Goal: Check status: Check status

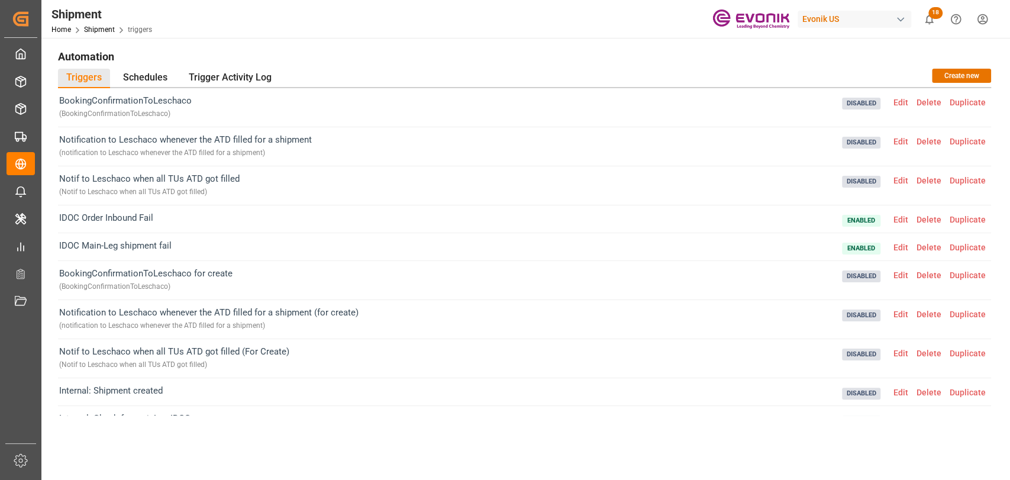
click at [503, 17] on html "Created by potrace 1.15, written by Peter Selinger 2001-2017 Created by potrace…" at bounding box center [505, 240] width 1010 height 480
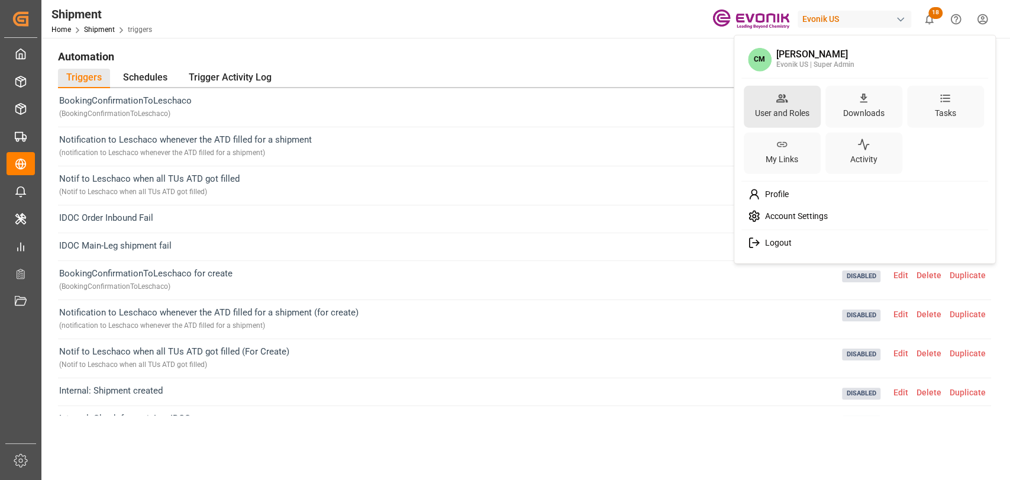
click at [503, 112] on div "User and Roles" at bounding box center [782, 112] width 59 height 17
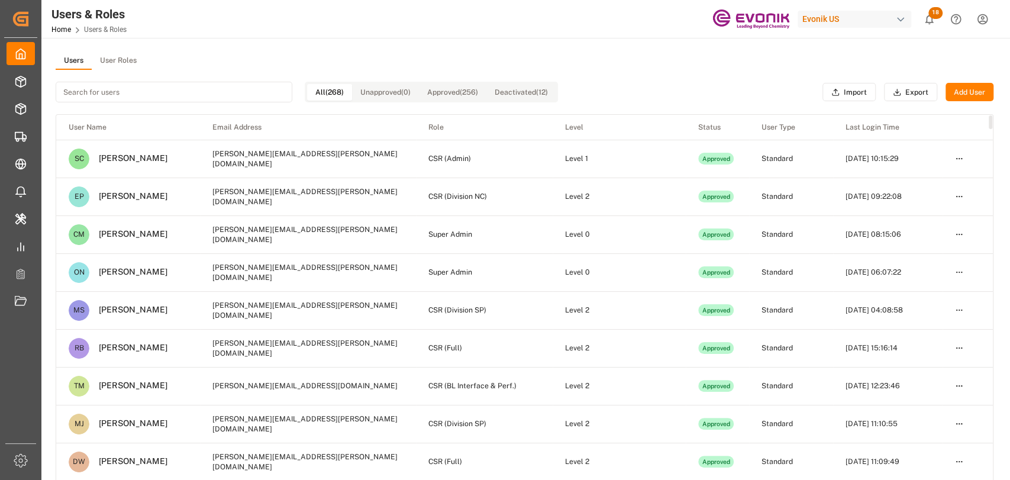
click at [503, 129] on th "Last Login Time" at bounding box center [887, 127] width 109 height 25
click at [503, 95] on button "Export" at bounding box center [910, 92] width 53 height 19
click at [147, 98] on input at bounding box center [174, 92] width 237 height 21
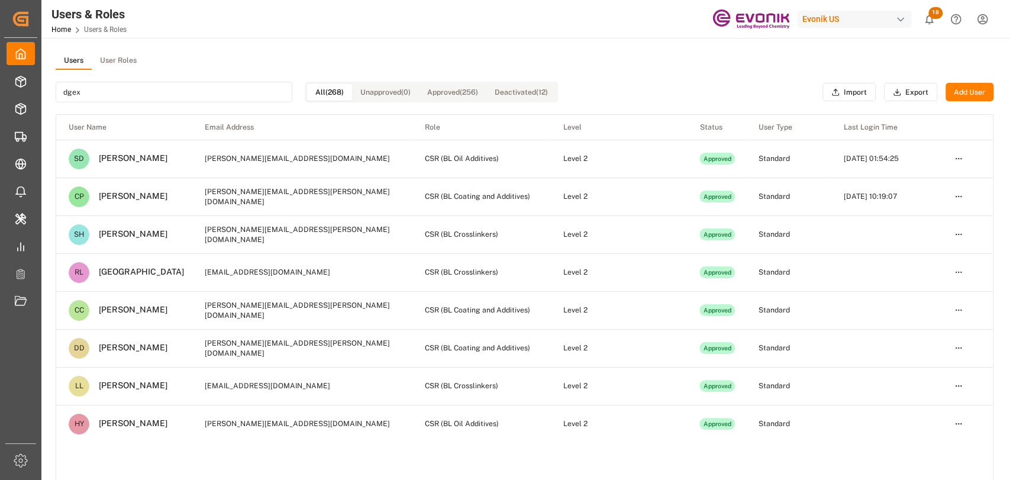
type input "dgex"
click at [503, 156] on html "Created by potrace 1.15, written by Peter Selinger 2001-2017 Created by potrace…" at bounding box center [505, 240] width 1010 height 480
click at [503, 212] on div "Deactivate" at bounding box center [931, 213] width 61 height 17
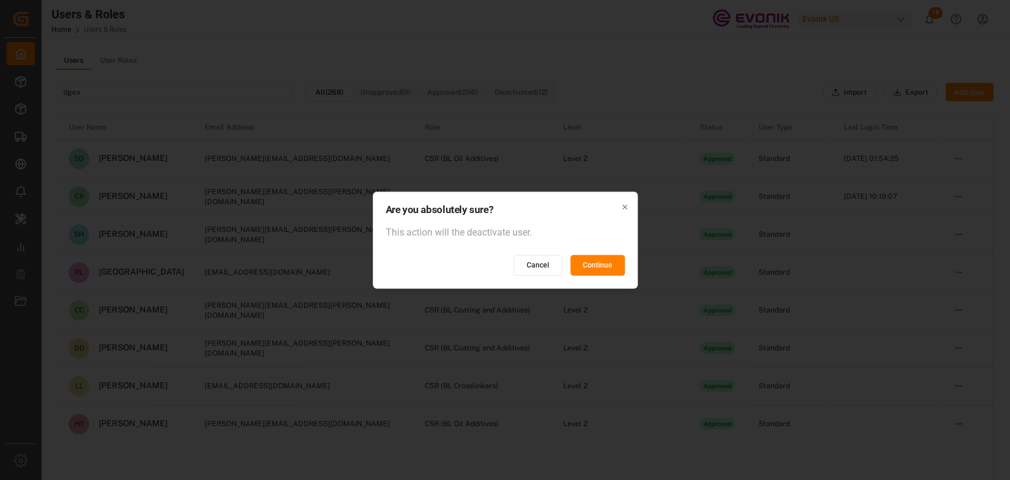
click at [503, 262] on button "Continue" at bounding box center [597, 265] width 54 height 21
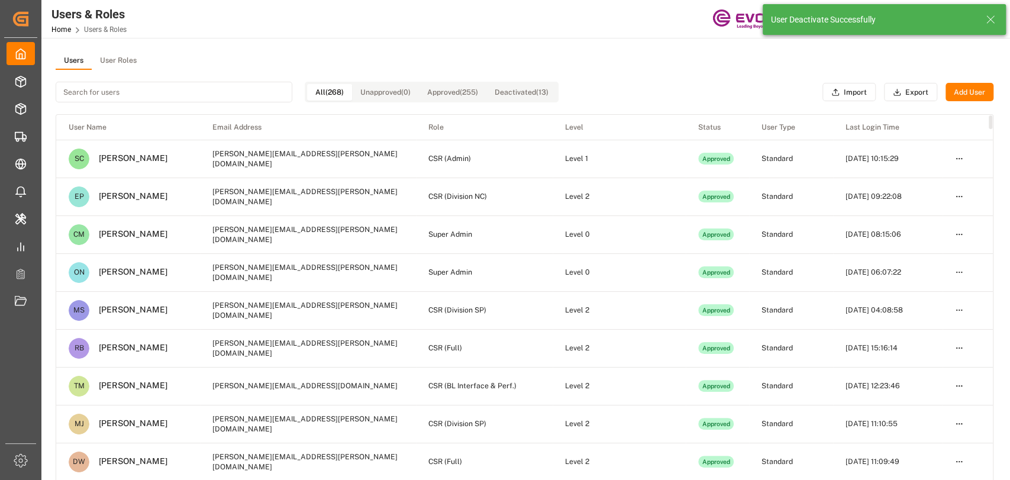
click at [212, 99] on input at bounding box center [174, 92] width 237 height 21
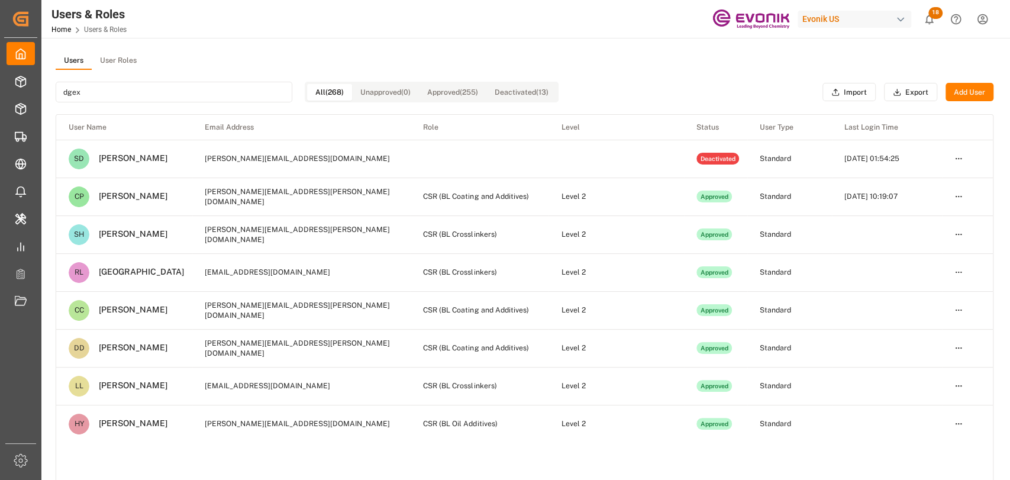
type input "dgex"
click at [503, 194] on html "Created by potrace 1.15, written by Peter Selinger 2001-2017 Created by potrace…" at bounding box center [505, 240] width 1010 height 480
click at [503, 252] on div "Deactivate" at bounding box center [931, 251] width 61 height 17
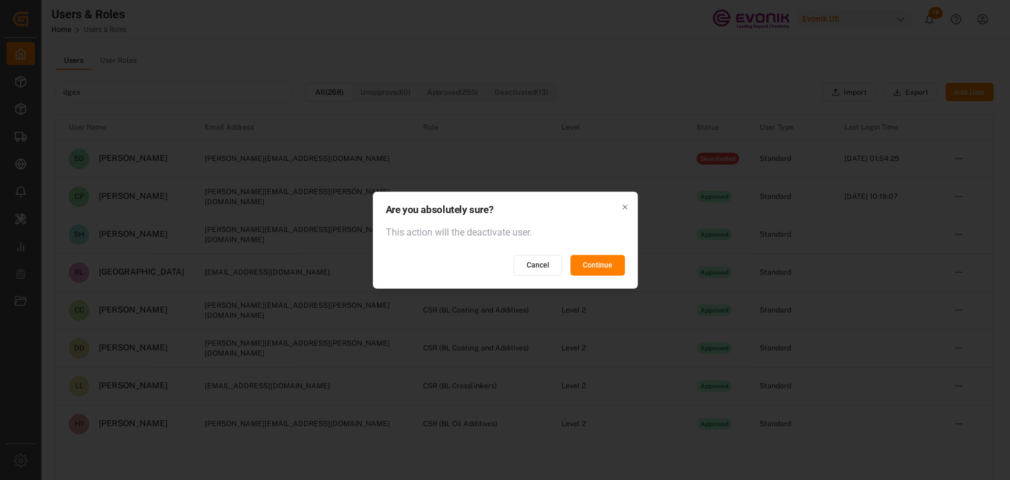
click at [503, 264] on button "Continue" at bounding box center [597, 265] width 54 height 21
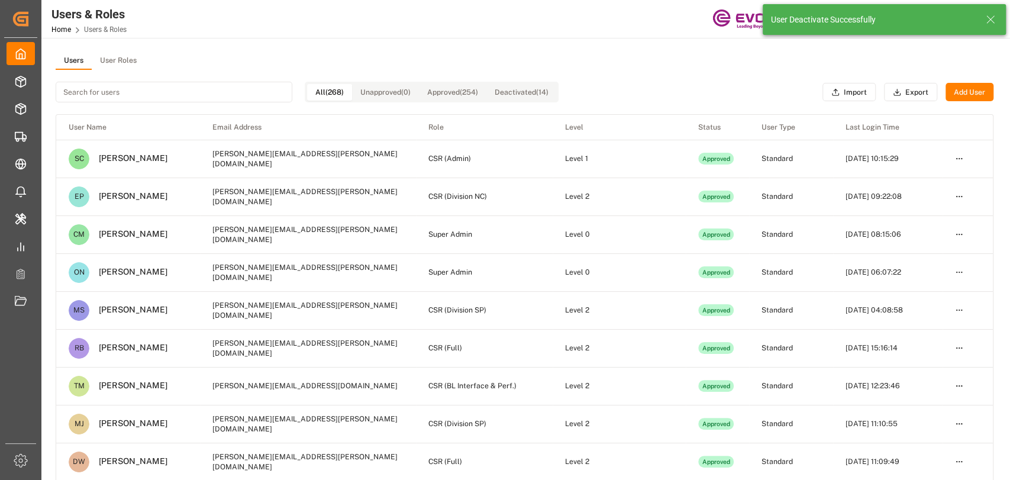
click at [166, 93] on input at bounding box center [174, 92] width 237 height 21
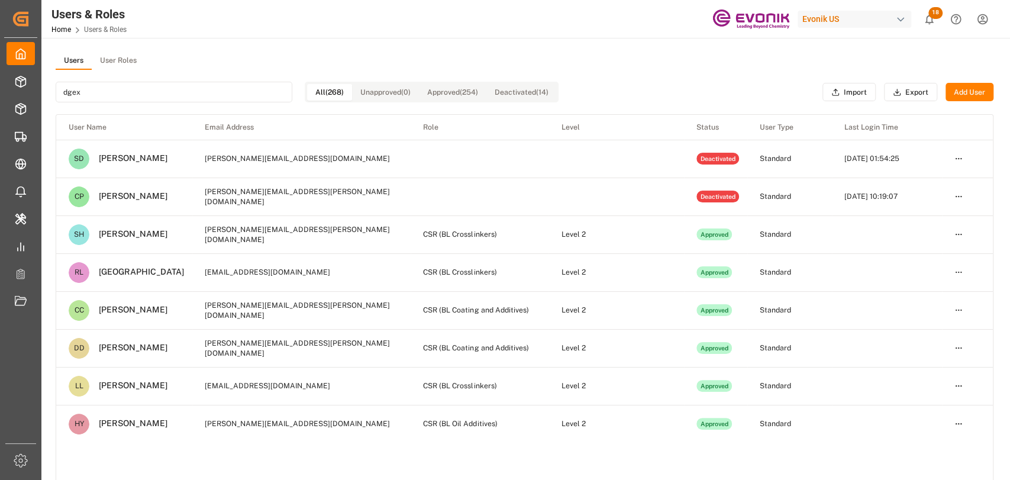
type input "dgex"
click at [503, 230] on html "Created by potrace 1.15, written by Peter Selinger 2001-2017 Created by potrace…" at bounding box center [505, 240] width 1010 height 480
click at [503, 283] on div "Deactivate" at bounding box center [931, 288] width 61 height 17
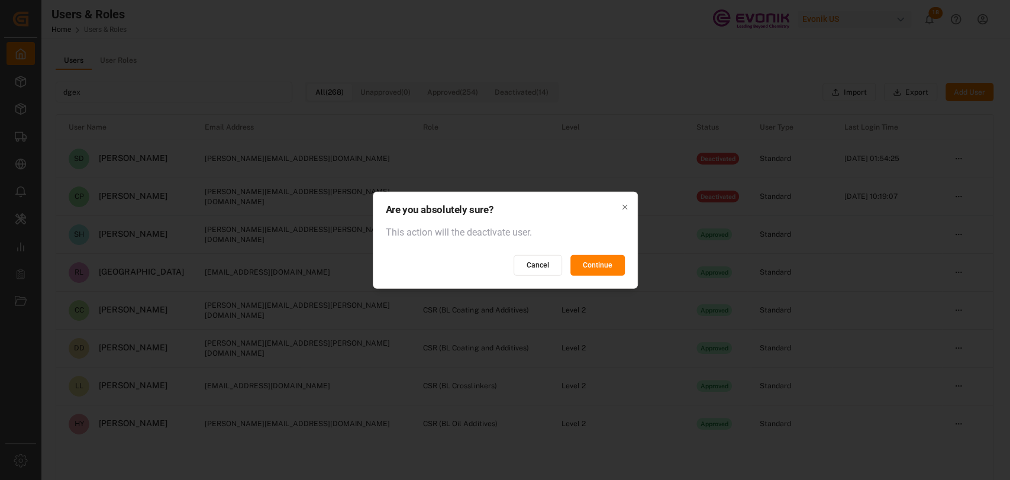
click at [503, 263] on button "Cancel" at bounding box center [538, 265] width 49 height 21
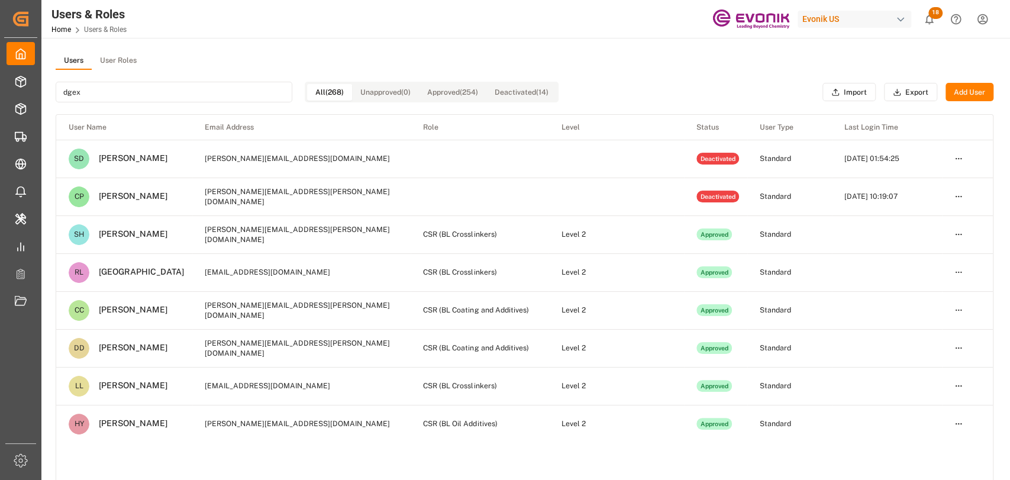
click at [503, 239] on html "Created by potrace 1.15, written by Peter Selinger 2001-2017 Created by potrace…" at bounding box center [505, 240] width 1010 height 480
click at [503, 306] on div "Delete" at bounding box center [931, 310] width 61 height 17
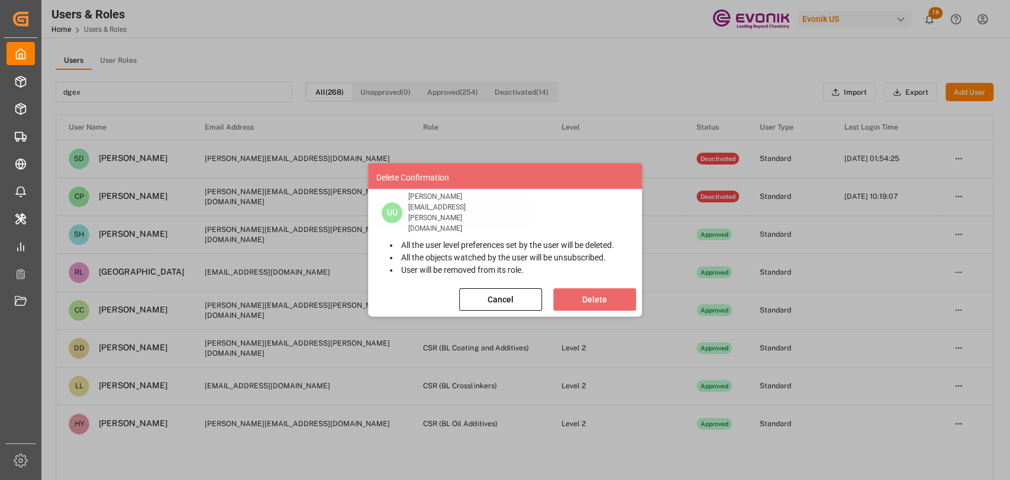
drag, startPoint x: 513, startPoint y: 298, endPoint x: 928, endPoint y: 242, distance: 418.5
click at [503, 298] on button "Cancel" at bounding box center [500, 299] width 83 height 22
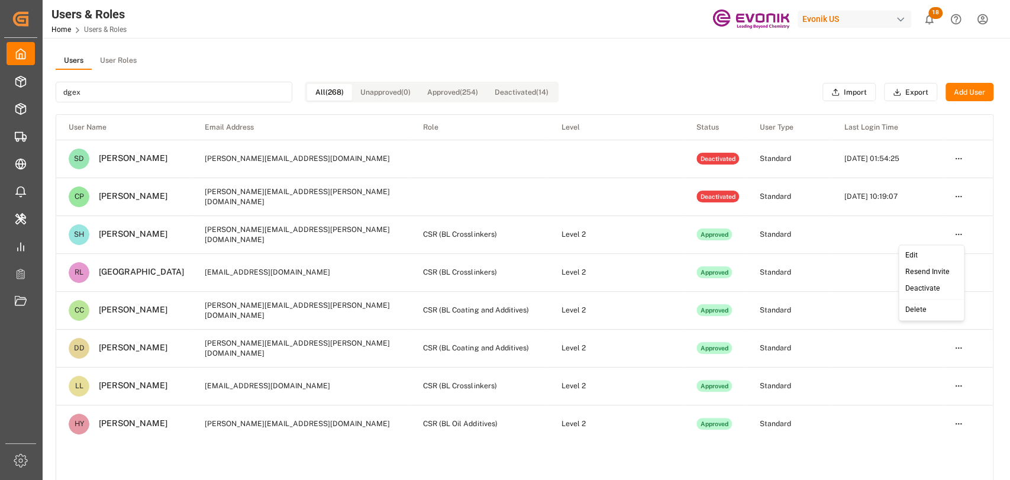
click at [503, 231] on html "Created by potrace 1.15, written by Peter Selinger 2001-2017 Created by potrace…" at bounding box center [505, 240] width 1010 height 480
click at [503, 285] on div "Deactivate" at bounding box center [931, 288] width 61 height 17
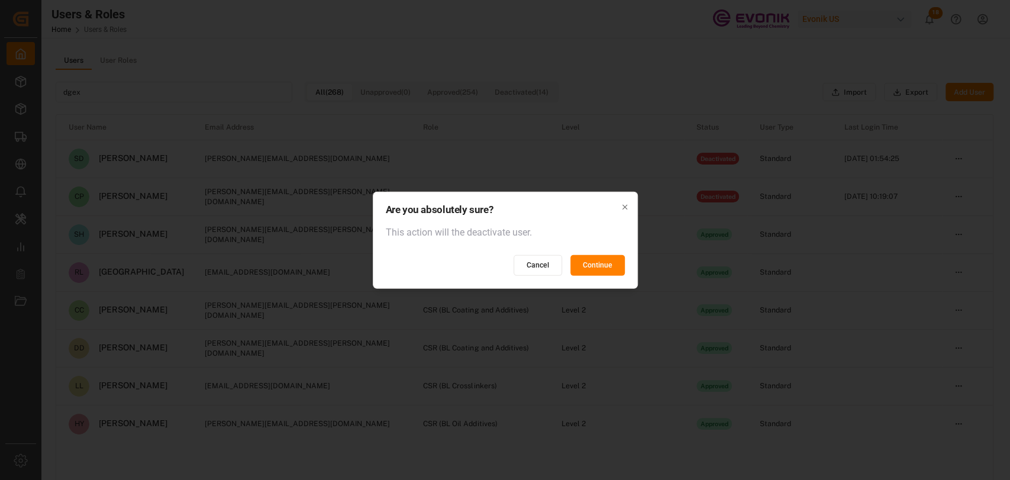
click at [503, 265] on button "Continue" at bounding box center [597, 265] width 54 height 21
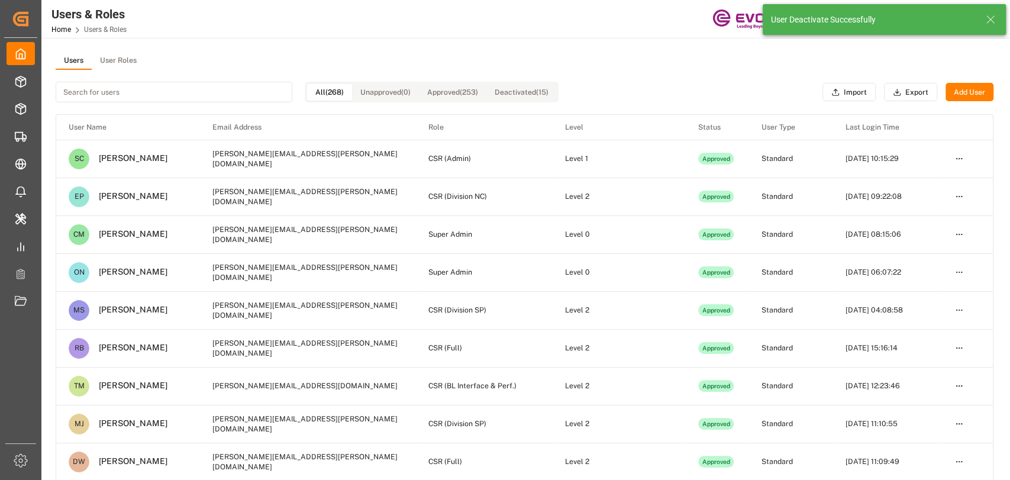
click at [191, 89] on input at bounding box center [174, 92] width 237 height 21
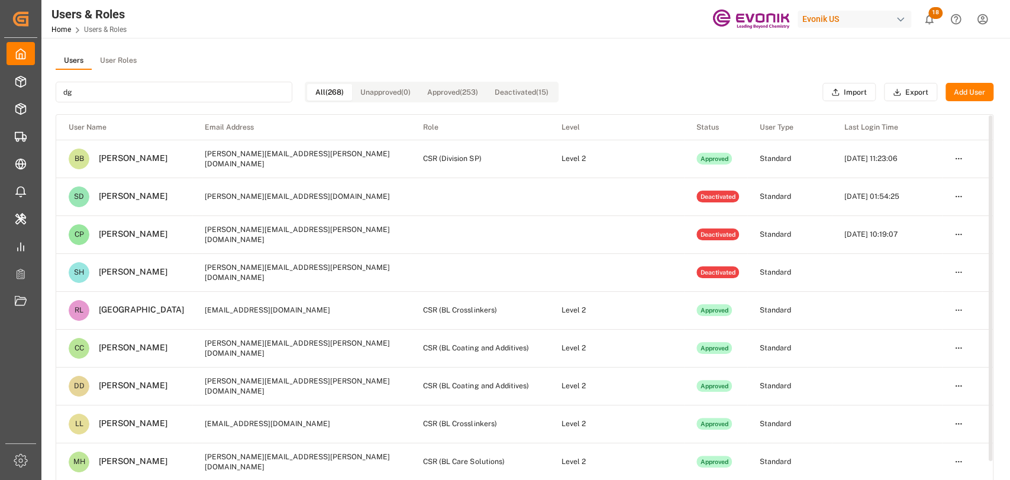
type input "dg"
click at [503, 305] on html "Created by potrace 1.15, written by Peter Selinger 2001-2017 Created by potrace…" at bounding box center [505, 240] width 1010 height 480
click at [503, 360] on div "Deactivate" at bounding box center [931, 364] width 61 height 17
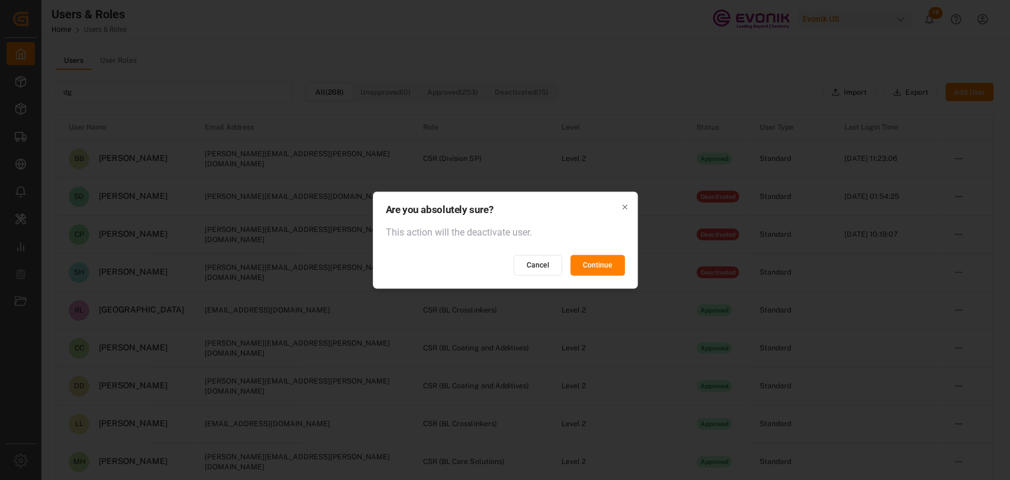
click at [503, 259] on button "Continue" at bounding box center [597, 265] width 54 height 21
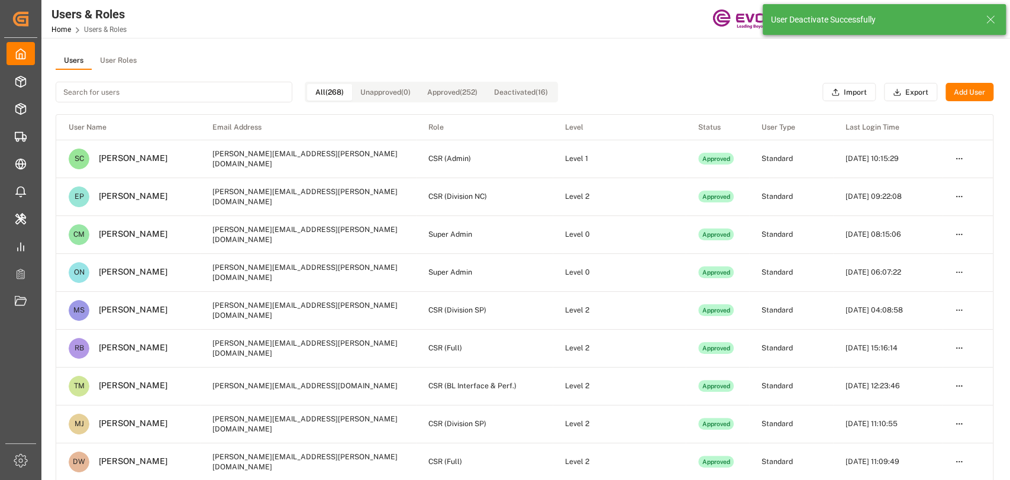
click at [144, 89] on input at bounding box center [174, 92] width 237 height 21
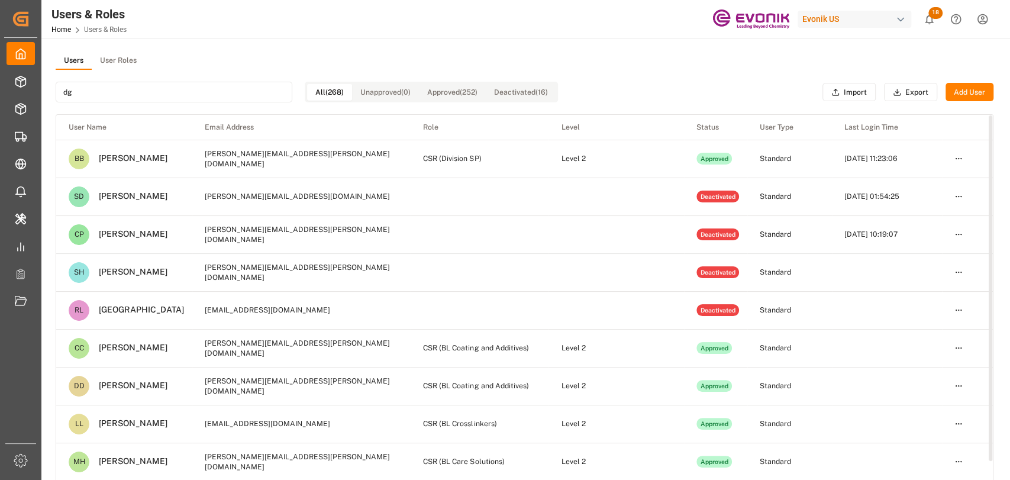
type input "dg"
click at [503, 344] on html "Created by potrace 1.15, written by Peter Selinger 2001-2017 Created by potrace…" at bounding box center [505, 240] width 1010 height 480
click at [503, 401] on div "Deactivate" at bounding box center [931, 402] width 61 height 17
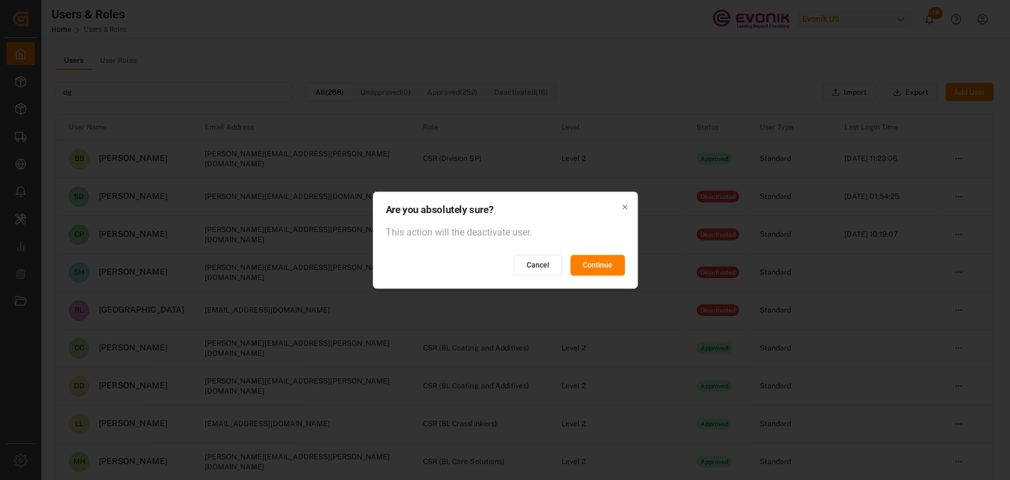
click at [503, 264] on button "Continue" at bounding box center [597, 265] width 54 height 21
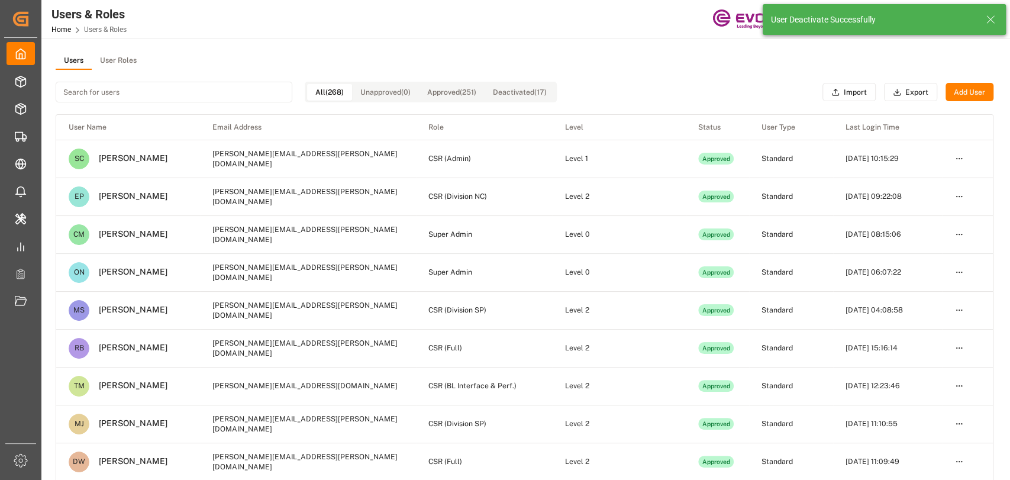
click at [119, 99] on input at bounding box center [174, 92] width 237 height 21
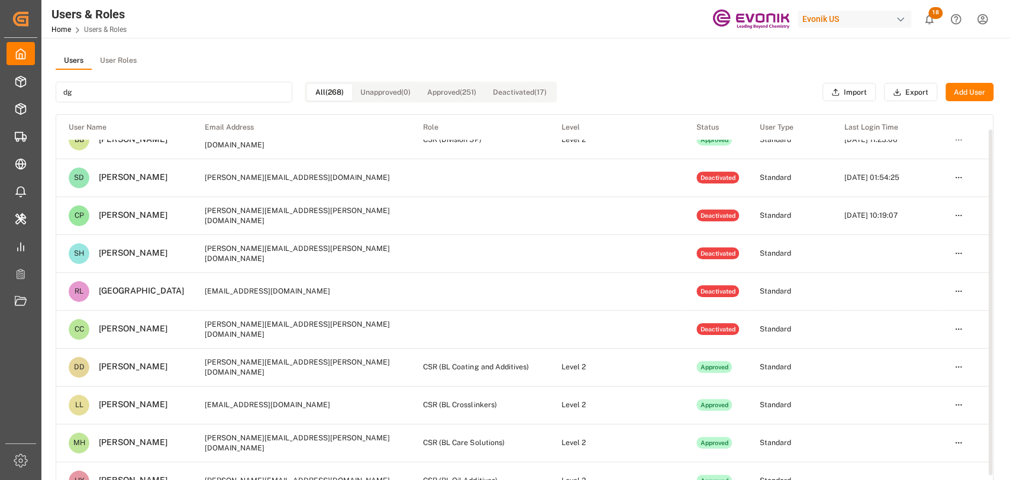
scroll to position [29, 0]
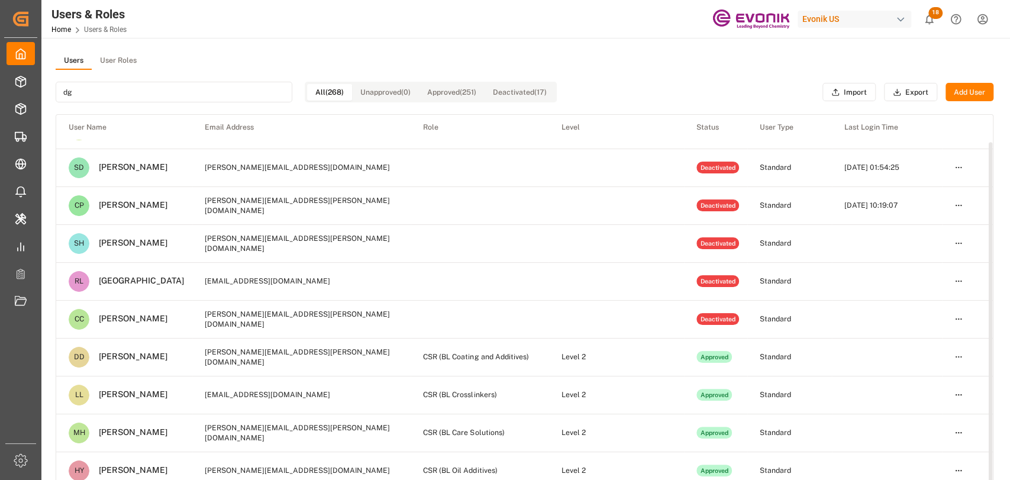
type input "dg"
click at [503, 356] on html "Created by potrace 1.15, written by Peter Selinger 2001-2017 Created by potrace…" at bounding box center [505, 240] width 1010 height 480
click at [503, 412] on div "Deactivate" at bounding box center [931, 410] width 61 height 17
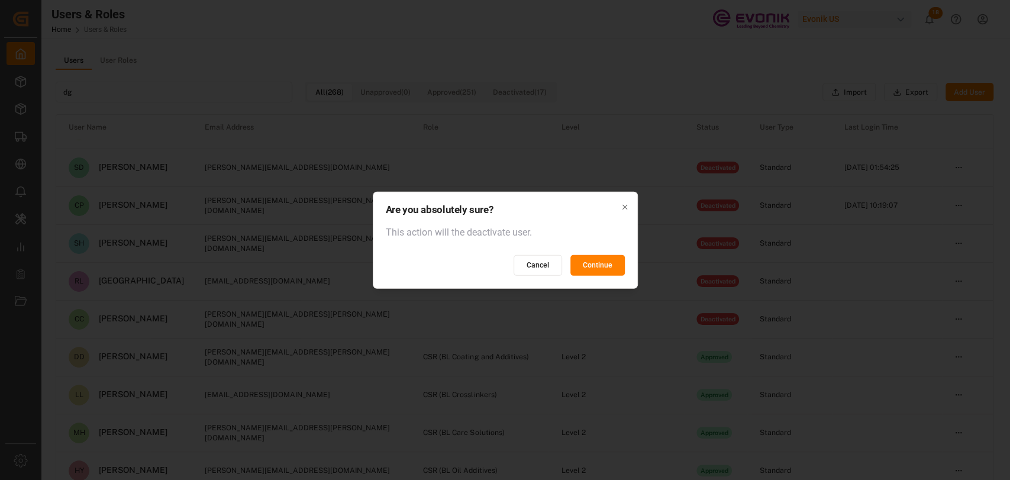
click at [503, 267] on button "Continue" at bounding box center [597, 265] width 54 height 21
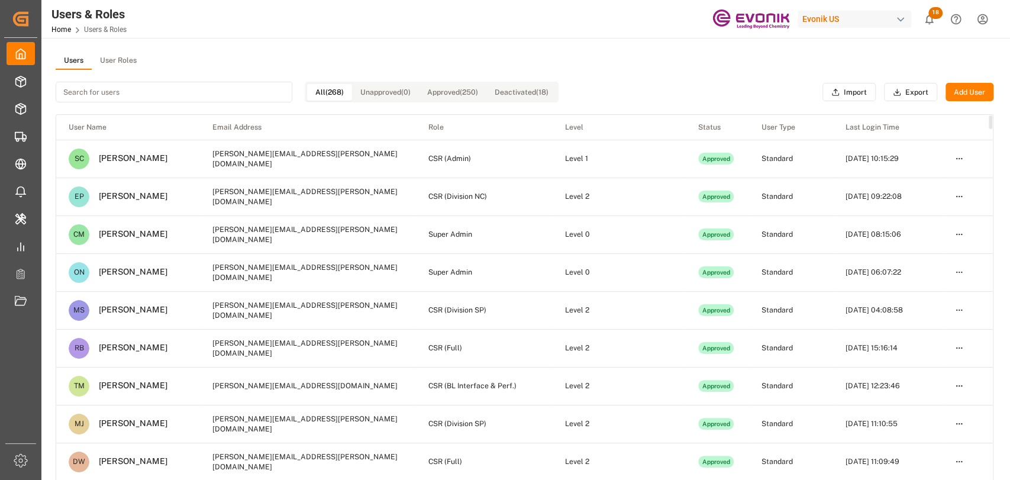
click at [152, 95] on input at bounding box center [174, 92] width 237 height 21
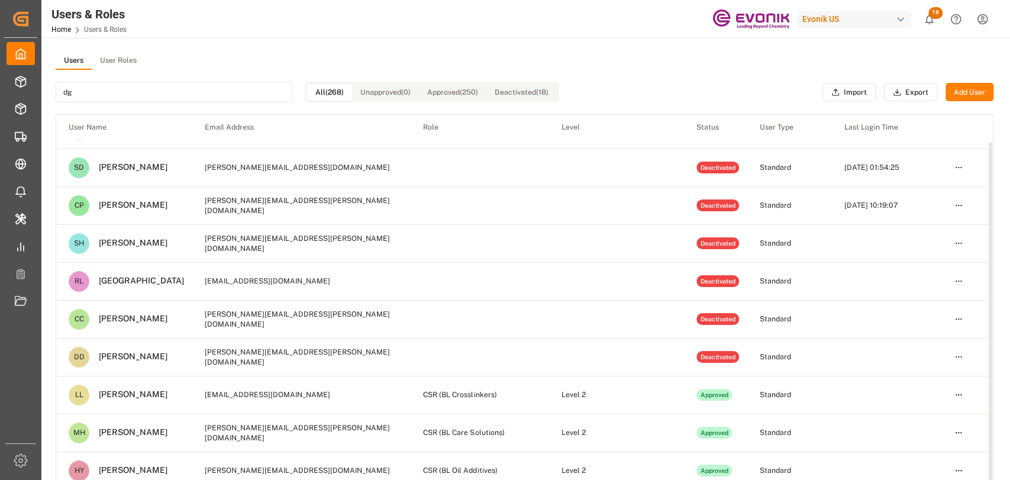
type input "dg"
click at [503, 390] on html "Created by potrace 1.15, written by Peter Selinger 2001-2017 Created by potrace…" at bounding box center [505, 240] width 1010 height 480
click at [503, 351] on div "Deactivate" at bounding box center [931, 351] width 61 height 17
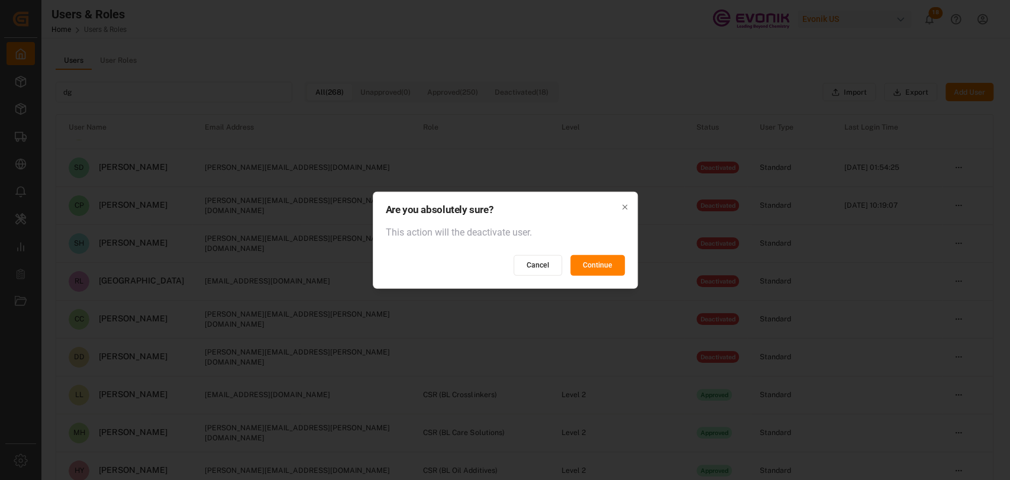
click at [503, 266] on button "Continue" at bounding box center [597, 265] width 54 height 21
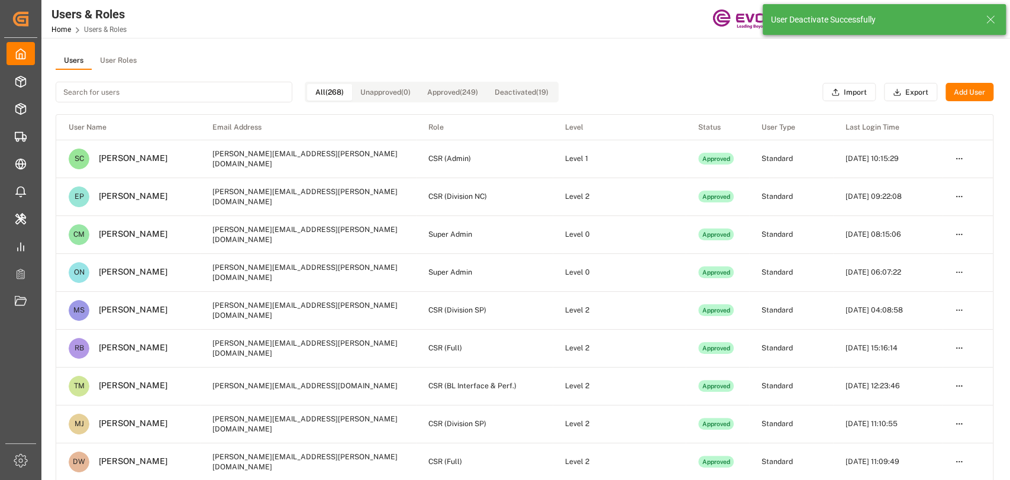
click at [185, 88] on input at bounding box center [174, 92] width 237 height 21
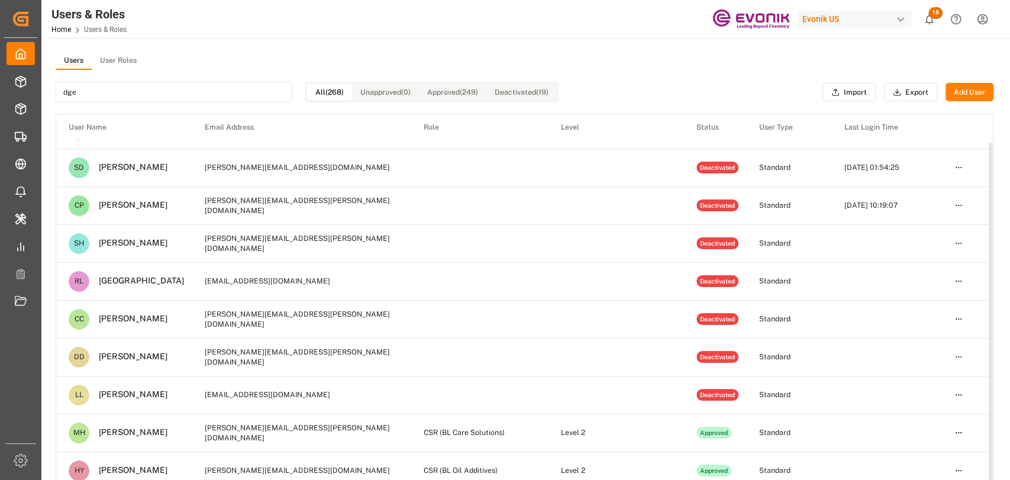
type input "dge"
click at [503, 465] on html "Created by potrace 1.15, written by Peter Selinger 2001-2017 Created by potrace…" at bounding box center [505, 240] width 1010 height 480
click at [503, 427] on div "Deactivate" at bounding box center [931, 426] width 61 height 17
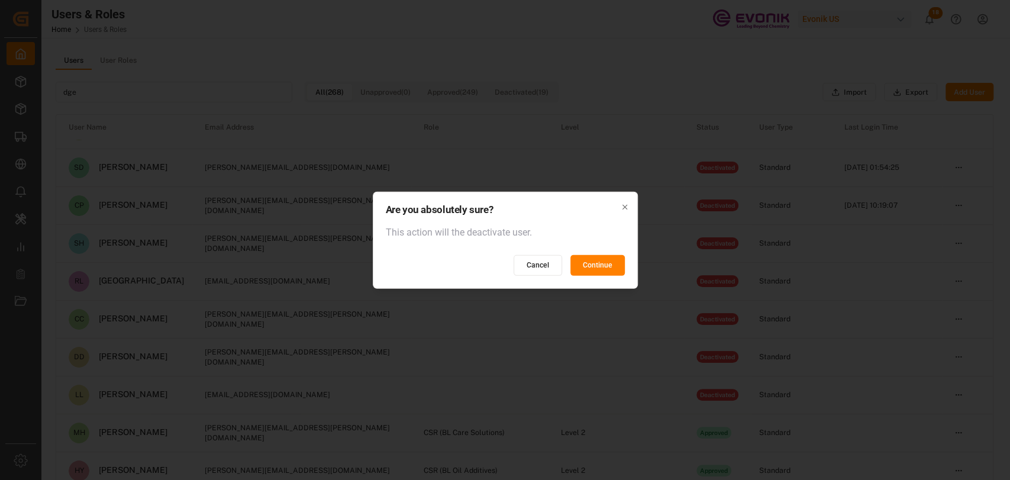
click at [503, 265] on button "Continue" at bounding box center [597, 265] width 54 height 21
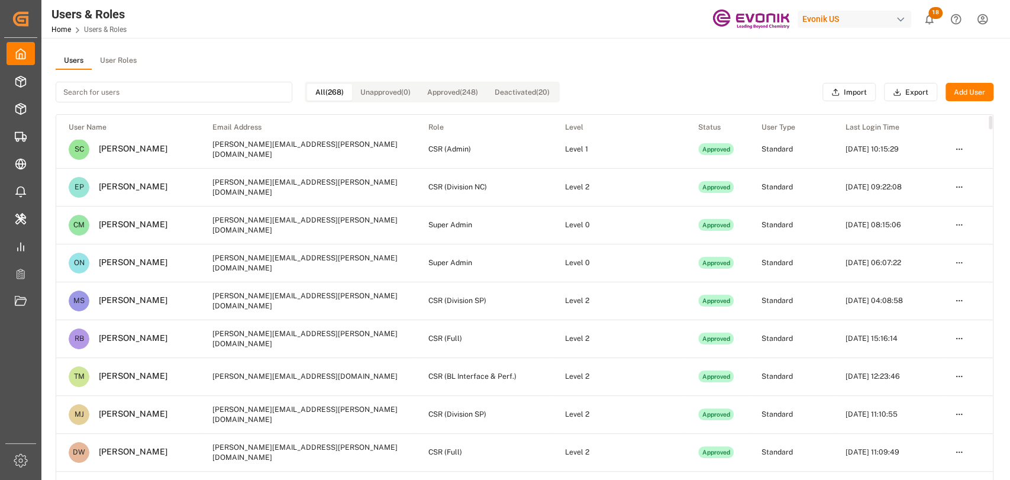
scroll to position [0, 0]
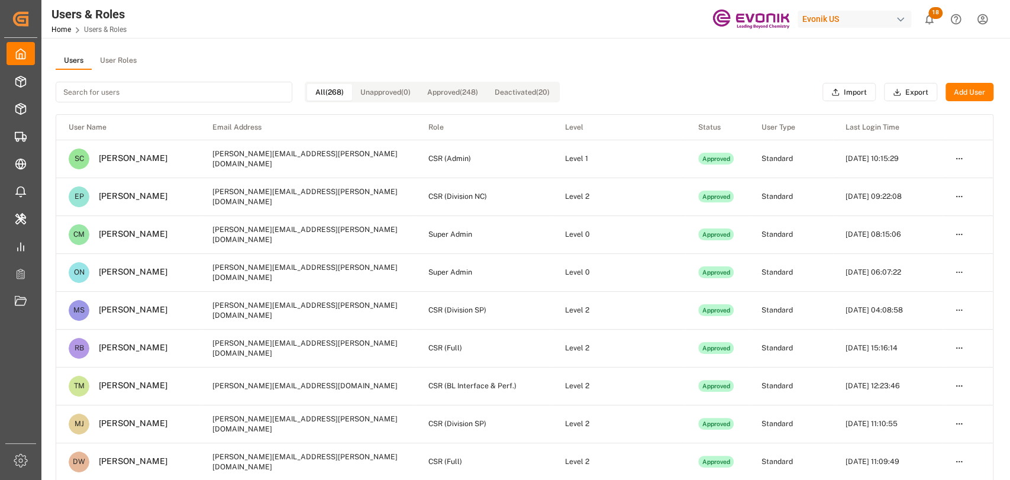
click at [244, 85] on input at bounding box center [174, 92] width 237 height 21
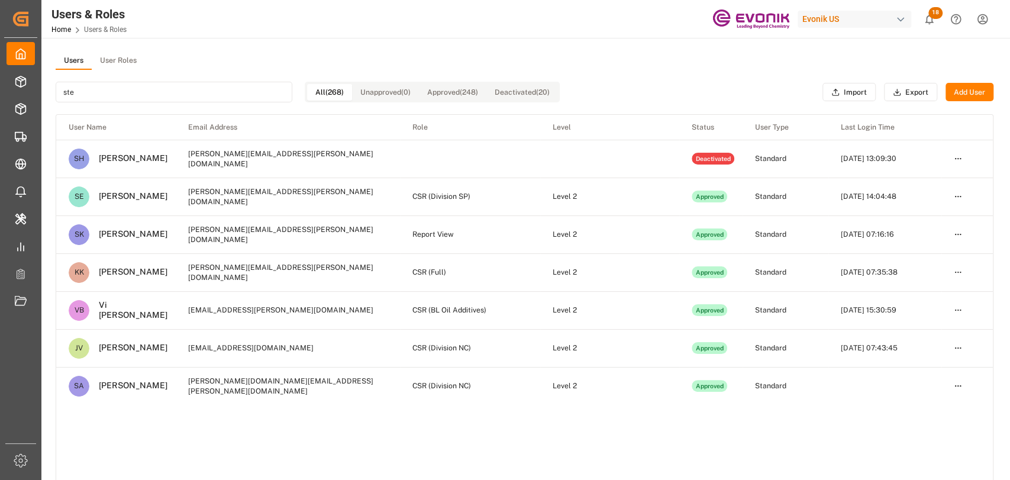
type input "ste"
click at [503, 157] on html "Created by potrace 1.15, written by Peter Selinger 2001-2017 Created by potrace…" at bounding box center [505, 240] width 1010 height 480
drag, startPoint x: 874, startPoint y: 162, endPoint x: 848, endPoint y: 163, distance: 25.5
click at [503, 163] on html "Created by potrace 1.15, written by Peter Selinger 2001-2017 Created by potrace…" at bounding box center [505, 240] width 1010 height 480
click at [317, 415] on div "User Name Email Address Role Level Status User Type Last Login Time SH Stephani…" at bounding box center [524, 301] width 937 height 373
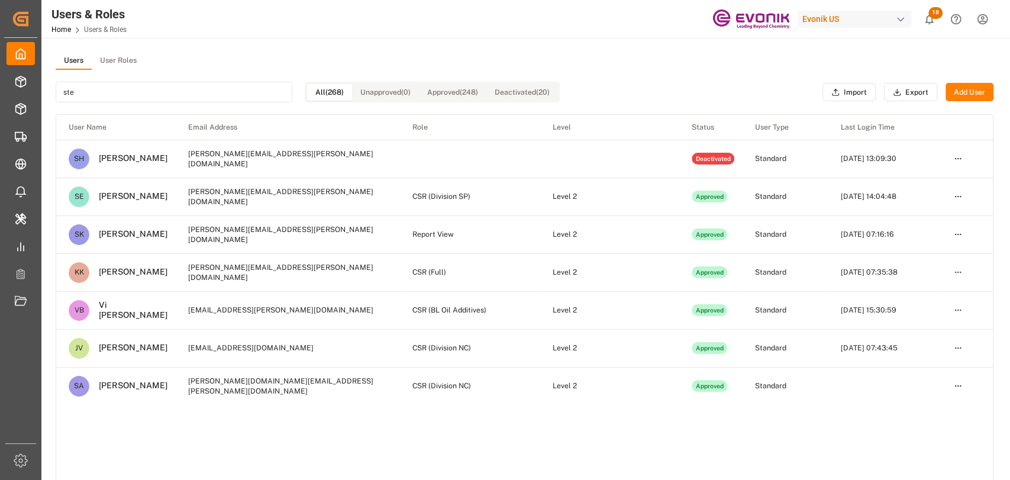
click at [503, 435] on div "User Name Email Address Role Level Status User Type Last Login Time SH Stephani…" at bounding box center [524, 301] width 937 height 373
click at [503, 162] on html "Created by potrace 1.15, written by Peter Selinger 2001-2017 Created by potrace…" at bounding box center [505, 240] width 1010 height 480
click at [503, 159] on html "Created by potrace 1.15, written by Peter Selinger 2001-2017 Created by potrace…" at bounding box center [505, 240] width 1010 height 480
click at [503, 160] on html "Created by potrace 1.15, written by Peter Selinger 2001-2017 Created by potrace…" at bounding box center [505, 240] width 1010 height 480
click at [180, 87] on html "Created by potrace 1.15, written by Peter Selinger 2001-2017 Created by potrace…" at bounding box center [505, 240] width 1010 height 480
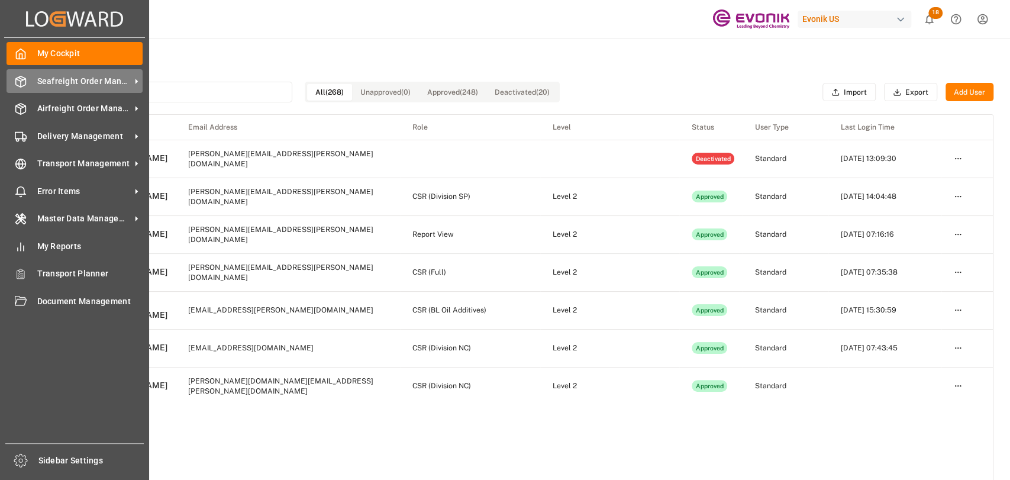
drag, startPoint x: 228, startPoint y: 88, endPoint x: 33, endPoint y: 88, distance: 194.6
click at [33, 88] on div "Created by potrace 1.15, written by Peter Selinger 2001-2017 Created by potrace…" at bounding box center [505, 240] width 1010 height 480
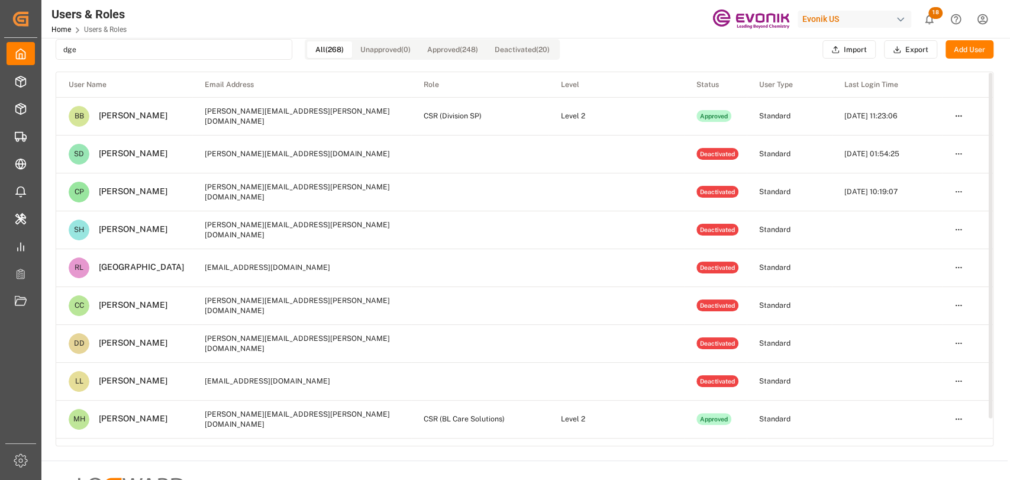
scroll to position [25, 0]
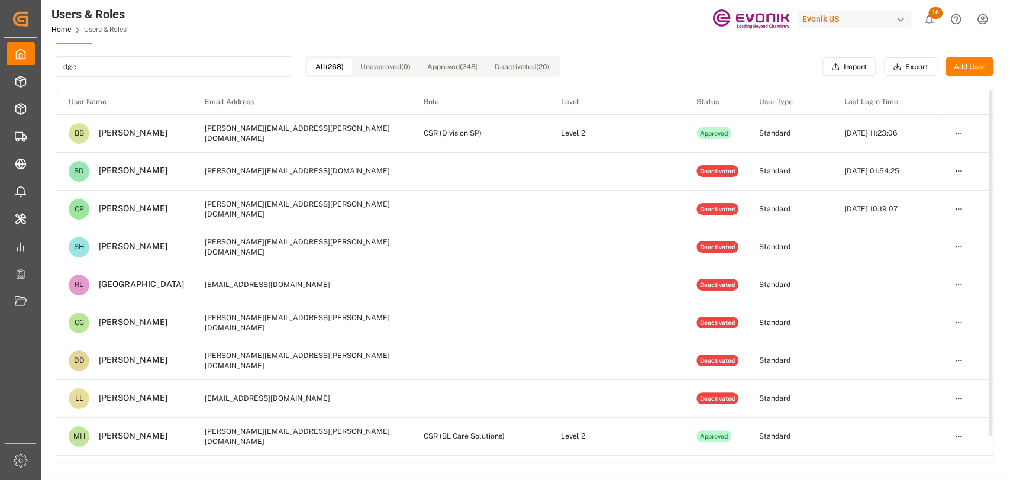
click at [503, 354] on html "Created by potrace 1.15, written by Peter Selinger 2001-2017 Created by potrace…" at bounding box center [505, 240] width 1010 height 480
click at [503, 379] on div "Reactivate user" at bounding box center [931, 381] width 61 height 17
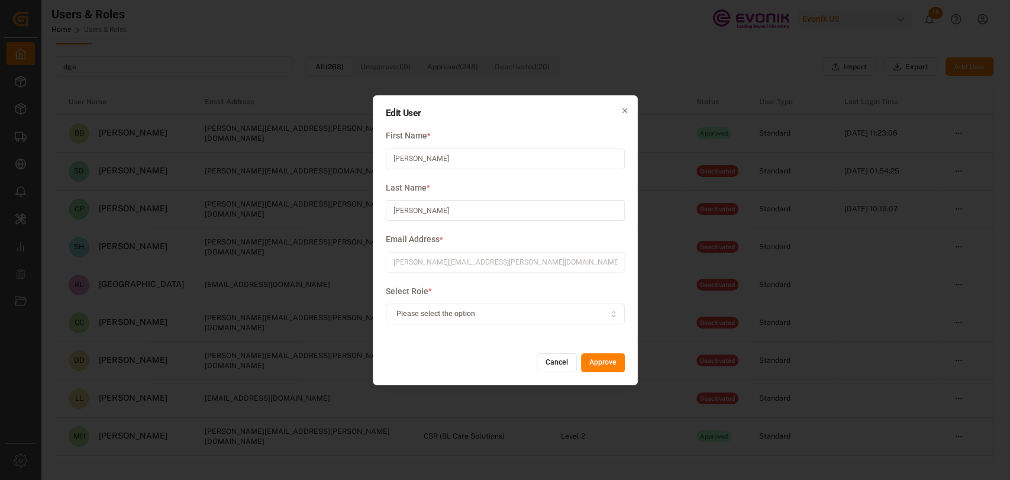
click at [503, 368] on button "Approve" at bounding box center [603, 362] width 44 height 19
click at [503, 318] on div "Please select the option" at bounding box center [505, 314] width 234 height 11
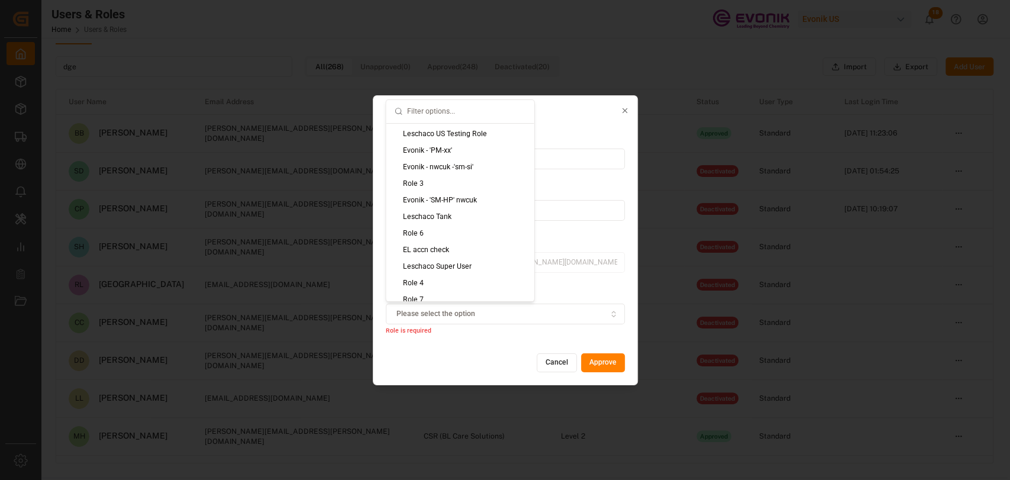
scroll to position [0, 0]
click at [487, 351] on div "Edit User First Name * Donna Last Name * Da-Cunha Email Address * donna.da-cunh…" at bounding box center [505, 240] width 265 height 290
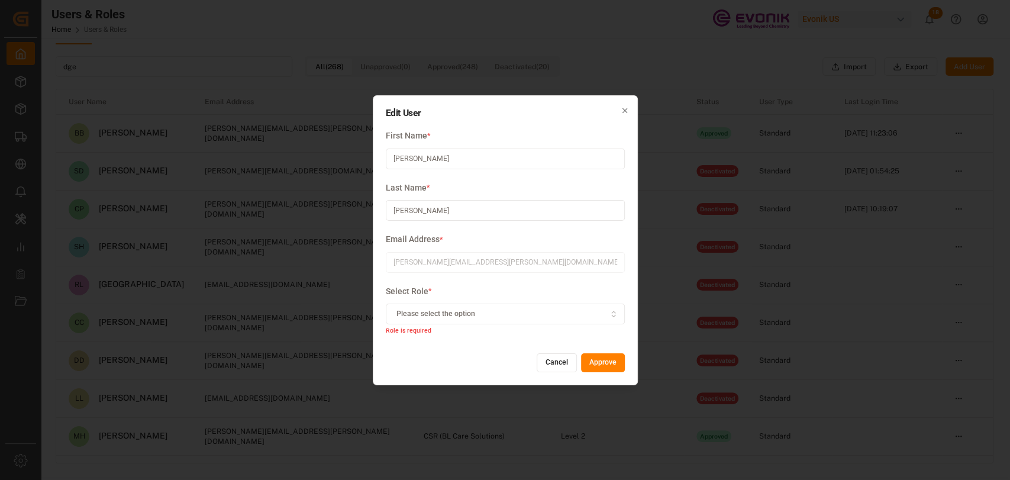
click at [503, 365] on button "Approve" at bounding box center [603, 362] width 44 height 19
click at [503, 312] on div "Please select the option" at bounding box center [505, 314] width 234 height 11
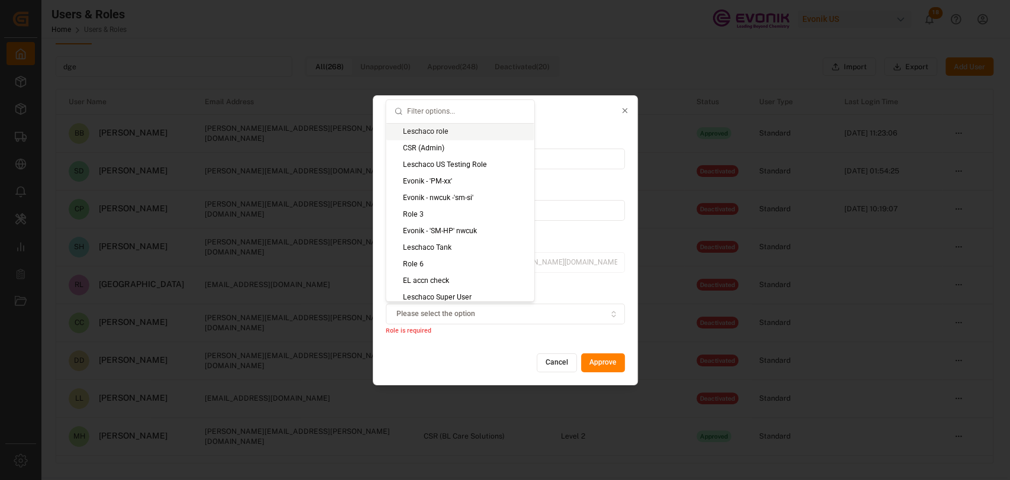
click at [503, 364] on button "Cancel" at bounding box center [557, 362] width 40 height 19
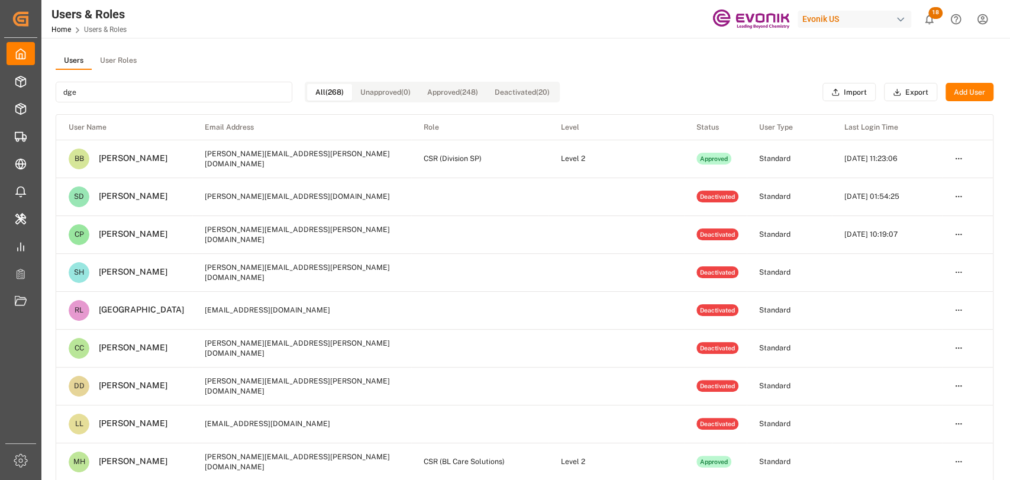
click at [218, 98] on input "dge" at bounding box center [174, 92] width 237 height 21
type input "d"
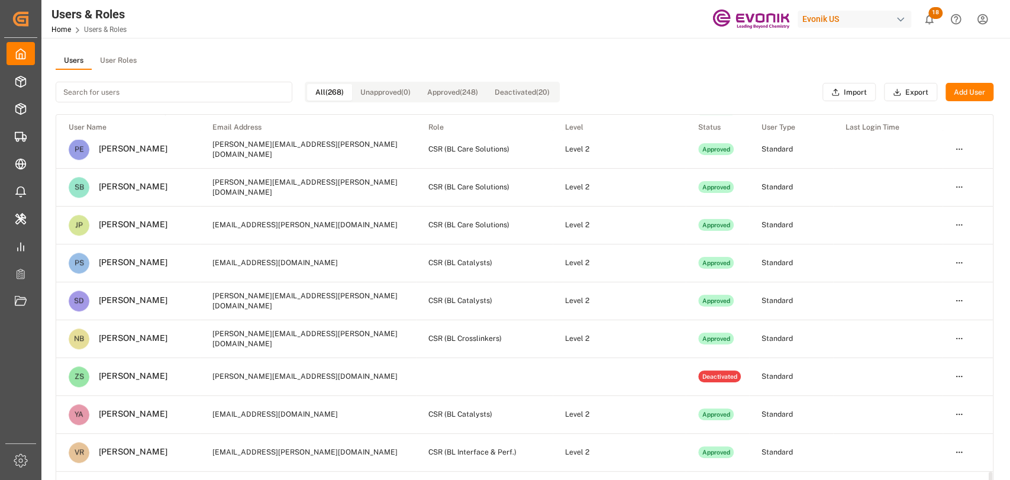
scroll to position [9792, 0]
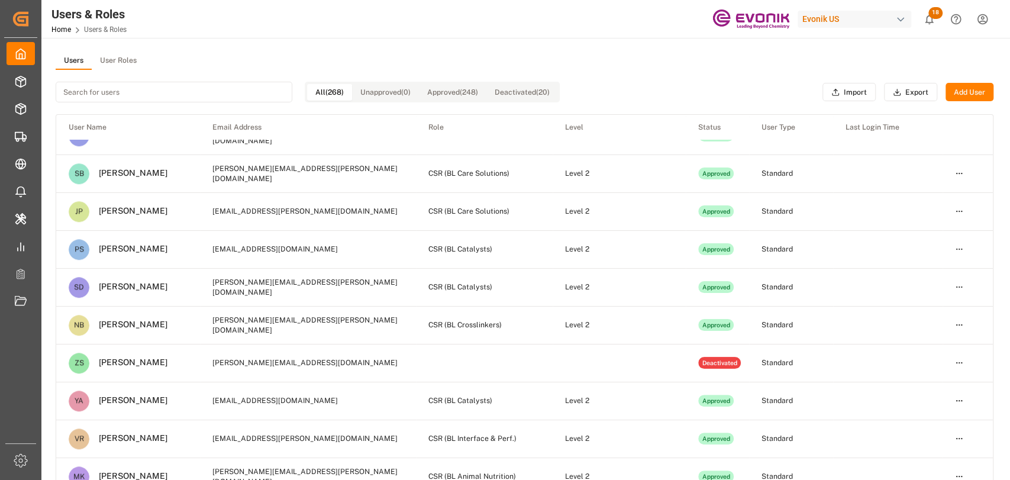
click at [148, 88] on input at bounding box center [174, 92] width 237 height 21
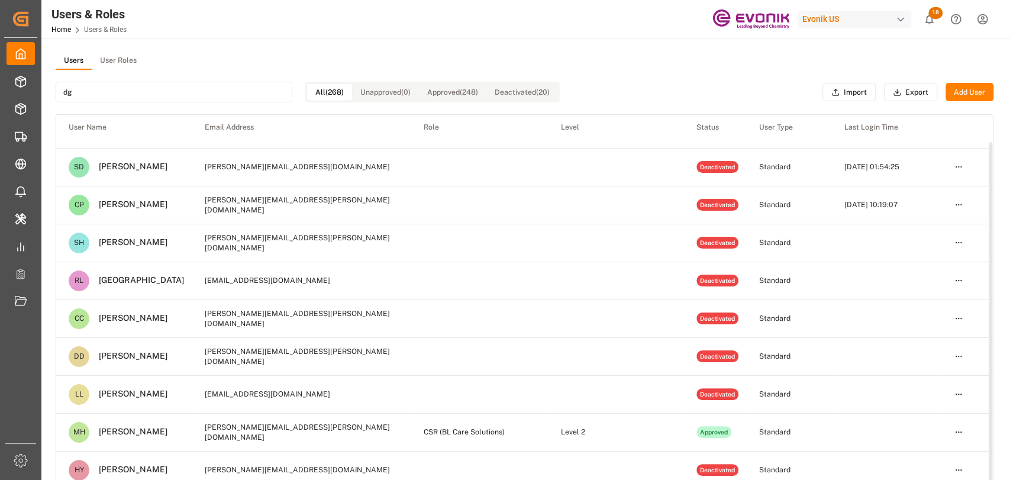
scroll to position [29, 0]
click at [214, 88] on input "dg" at bounding box center [174, 92] width 237 height 21
type input "d"
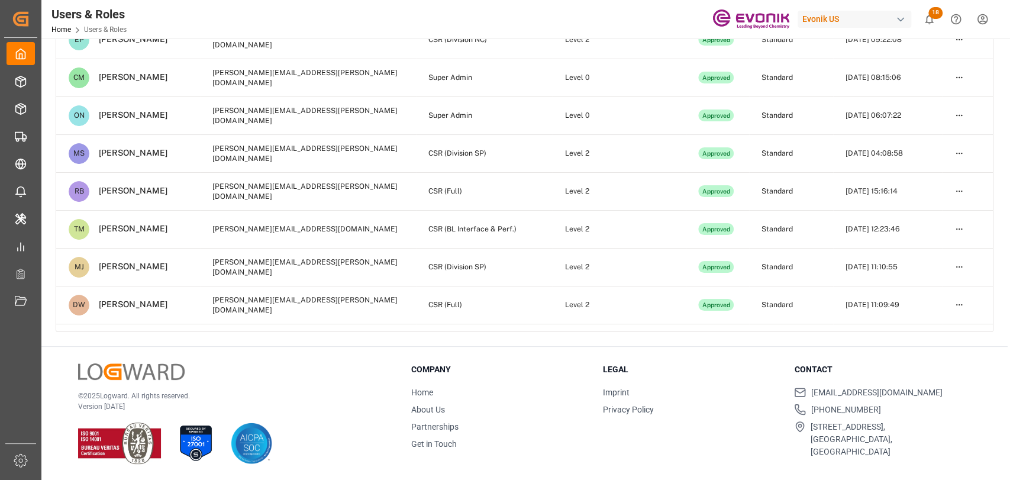
scroll to position [0, 0]
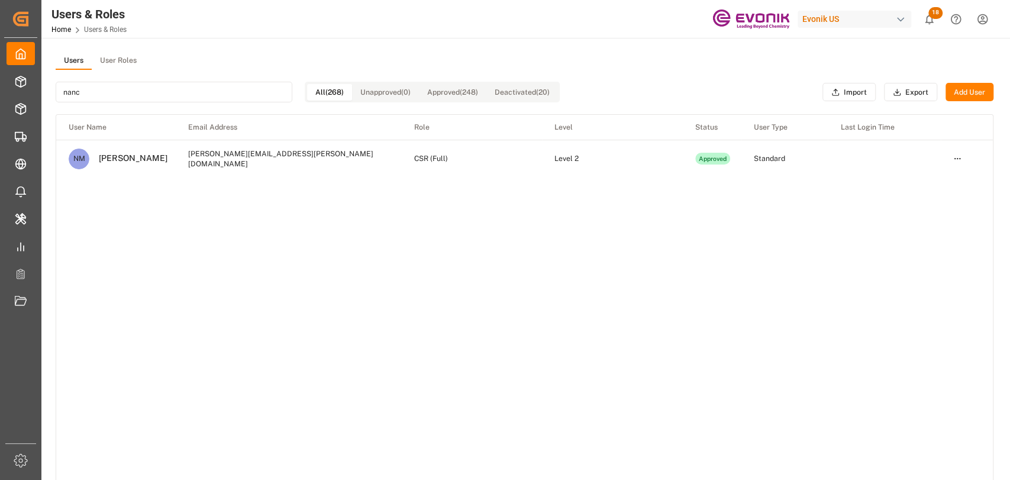
type input "nanc"
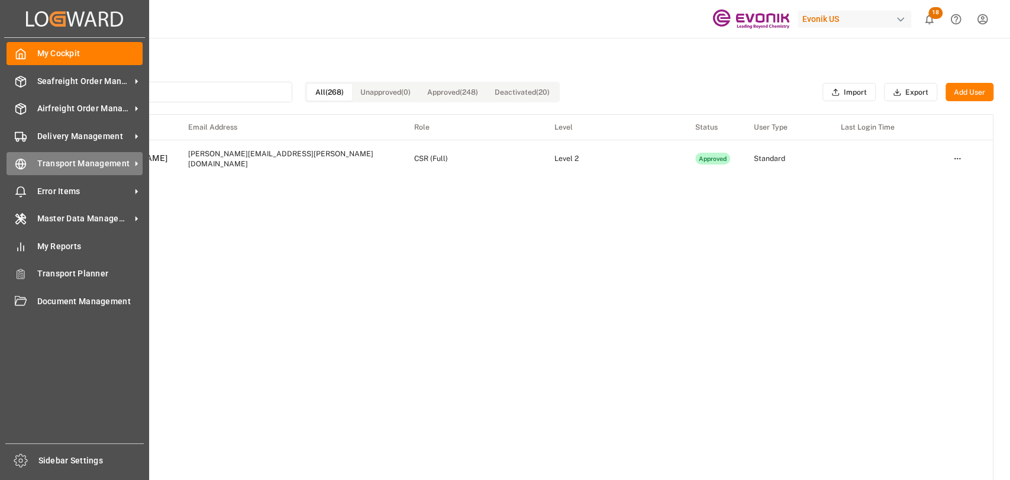
click at [34, 169] on div "Transport Management Transport Management" at bounding box center [75, 163] width 136 height 23
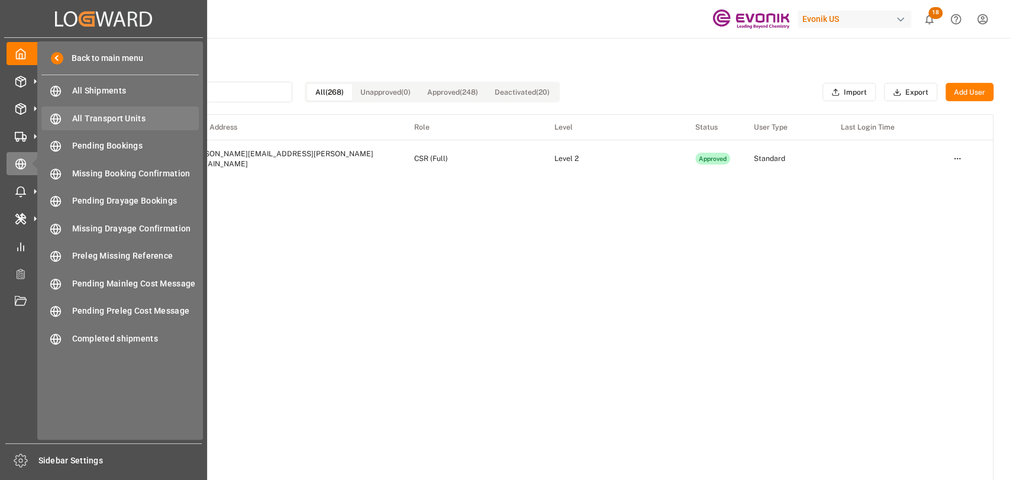
click at [122, 118] on span "All Transport Units" at bounding box center [135, 118] width 127 height 12
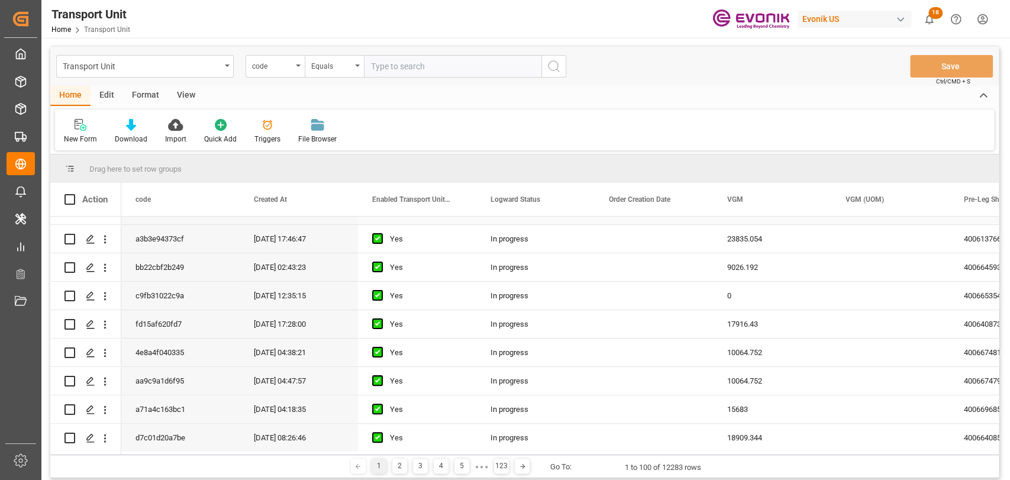
scroll to position [263, 0]
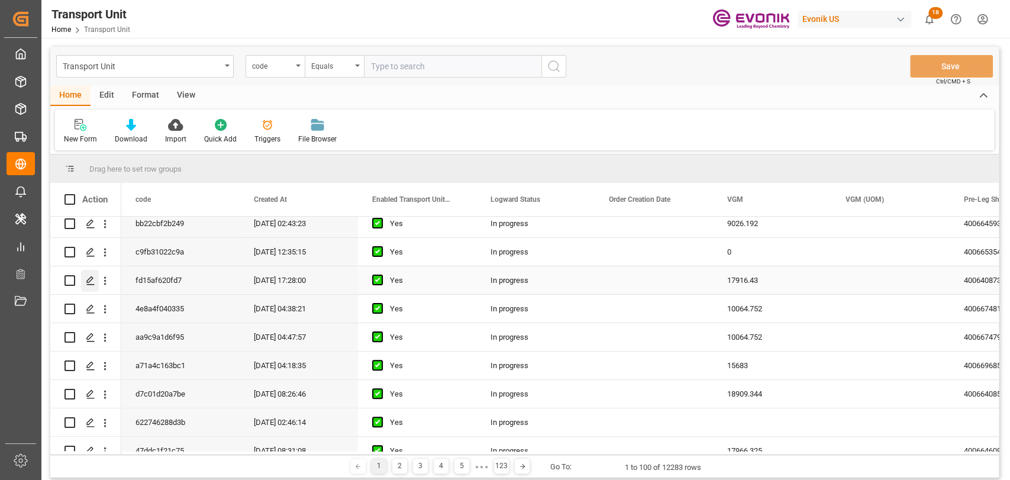
click at [95, 282] on div "Press SPACE to select this row." at bounding box center [90, 281] width 18 height 22
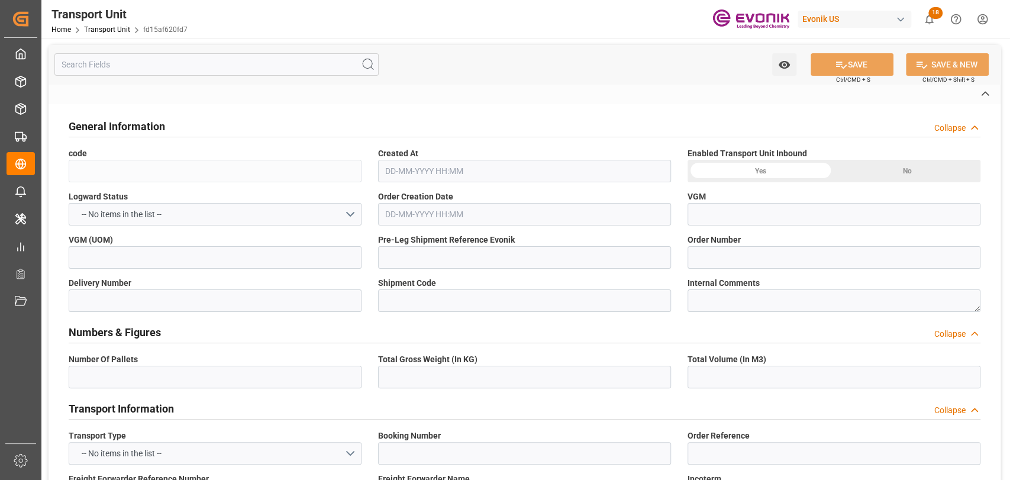
type input "fd15af620fd7"
type input "4006408731"
type input "2006555311"
type input "3011016655"
type input "9d72fed6b8ae"
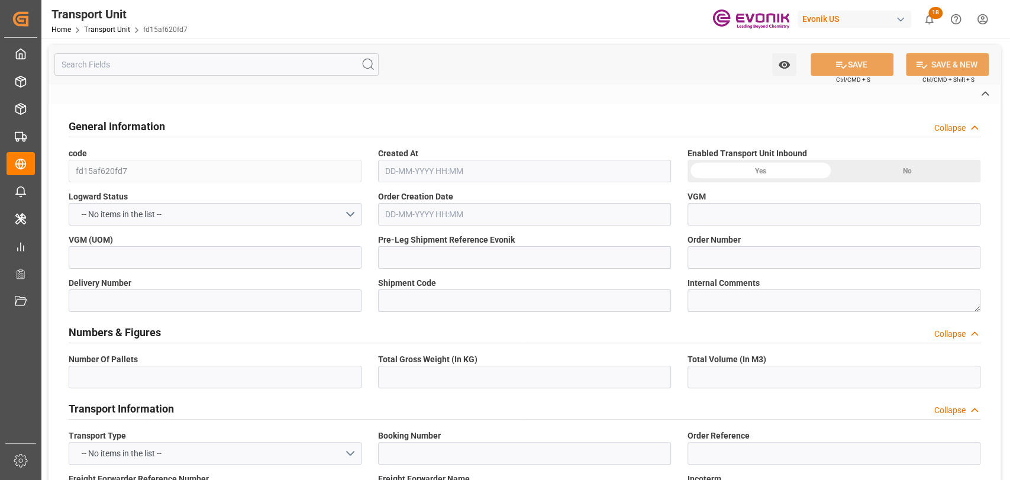
type input "246835175"
type input "Truck"
type input "Sea Ship"
type input "Truck"
type input "MRKU6677158"
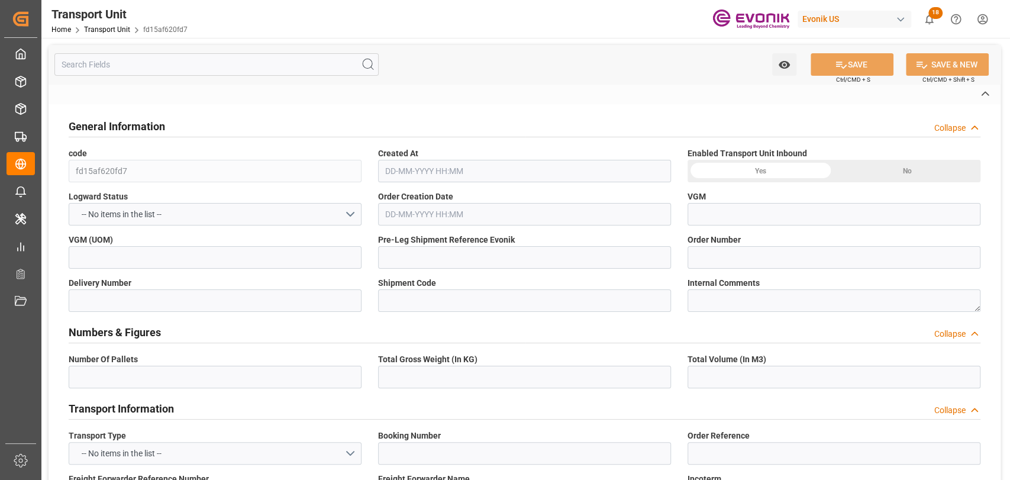
type input "UL-5063682"
type input "MAEU"
type textarea "77507"
type input "[GEOGRAPHIC_DATA]"
type textarea "09380-440"
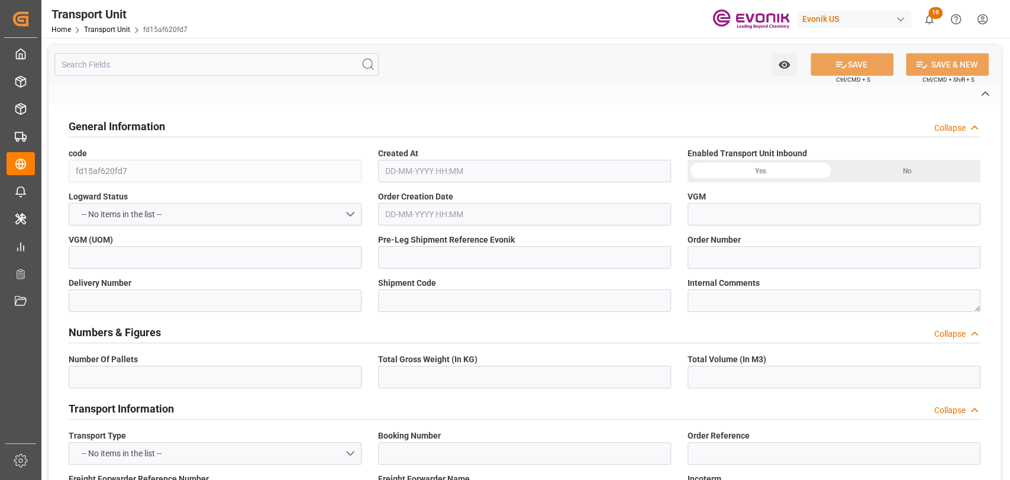
type input "Brazil"
type input "Houston"
type input "Santos"
type input "MONTE ROSA"
type input "450S"
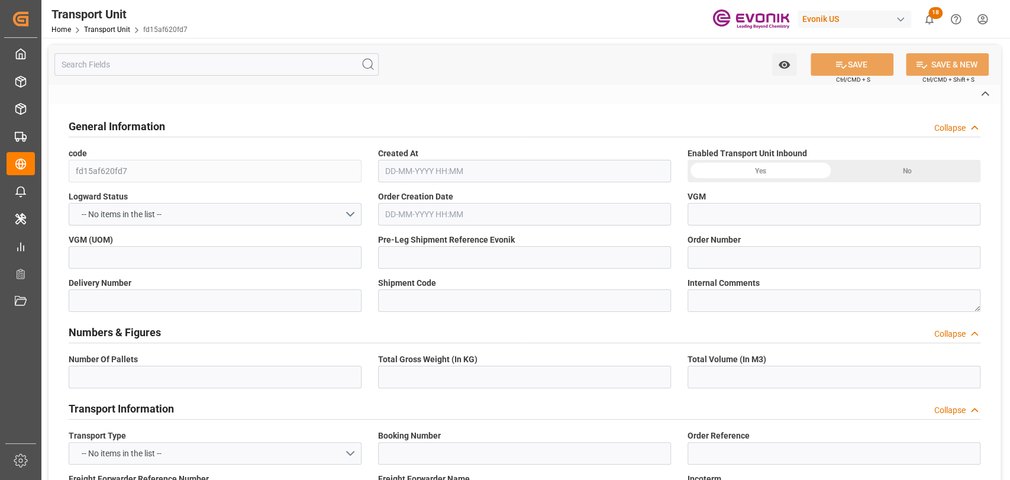
type input "4006408730"
type input "HOUSTON"
type input "SANTOS"
type input "PASADENA"
type input "US"
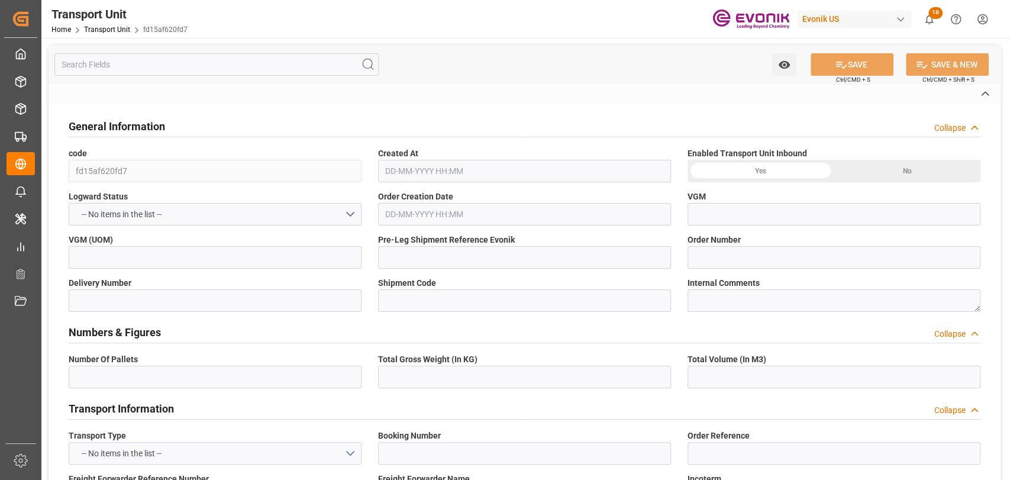
type input "TRUCK"
type input "VESSEL"
type input "MONTE ROSA"
type input "TRUCK"
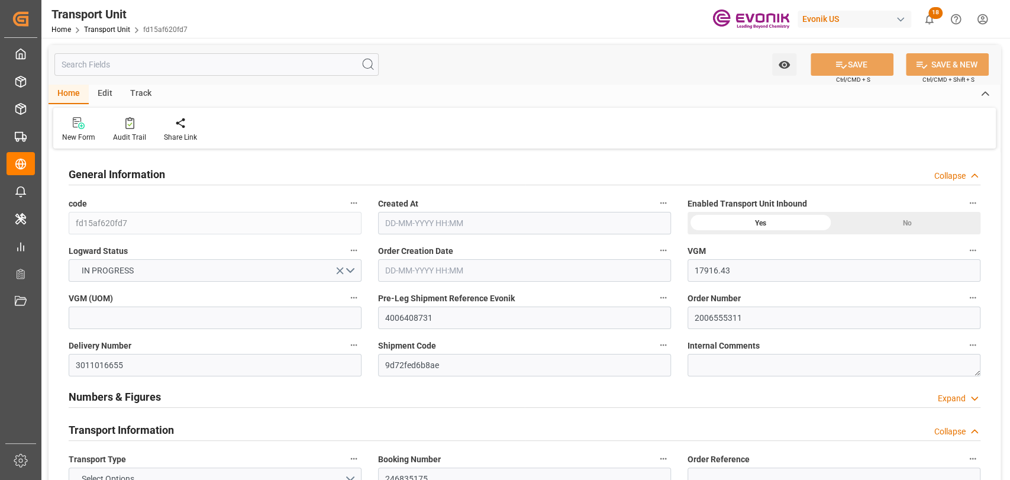
type input "17916.43"
type input "Maersk"
type input "Maersk Line AS"
type input "USHOU"
type input "BRSSZ"
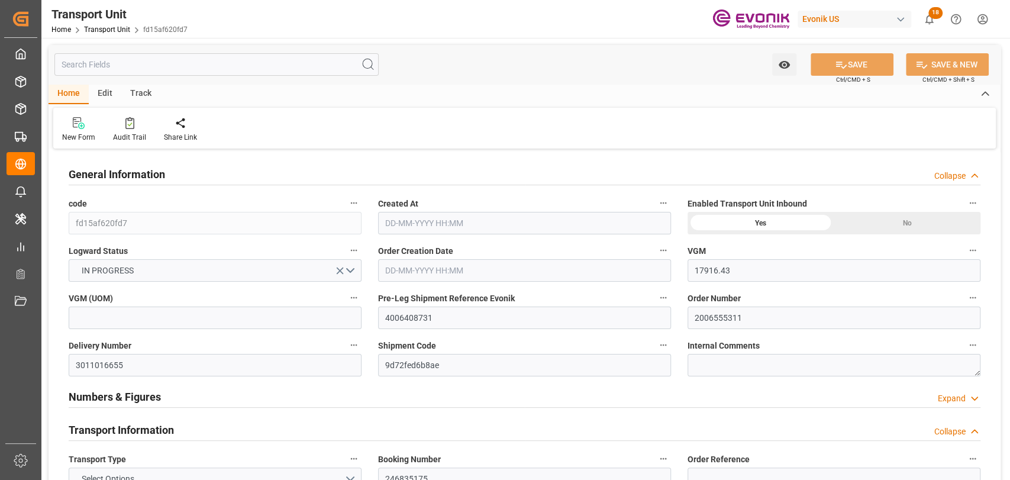
type input "9283215"
type input "USHOU"
type input "BRSSZ"
type input "9283215"
type input "15733.6"
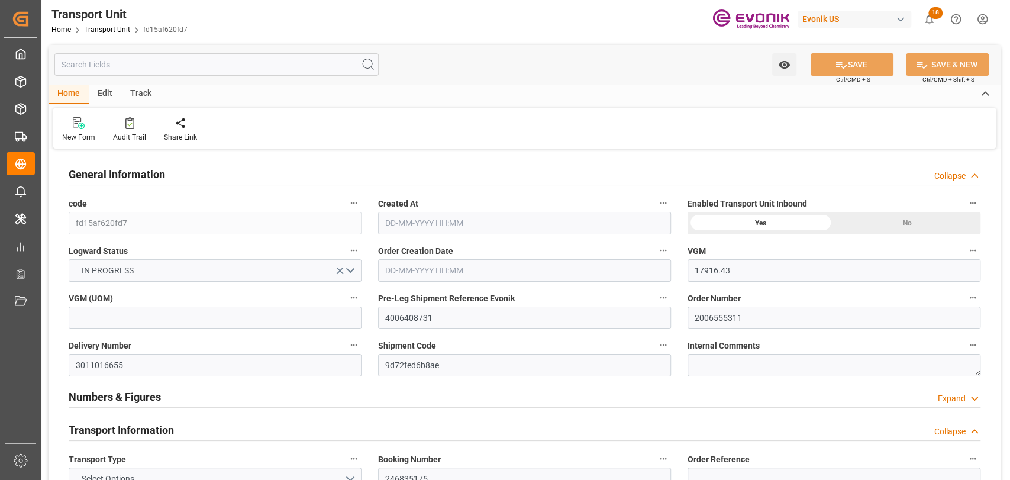
type input "13-11-2024 17:28"
type input "03-01-2025"
type input "06-12-2024 08:23"
type input "29-01-2025 12:13"
type input "16-12-2024 09:55"
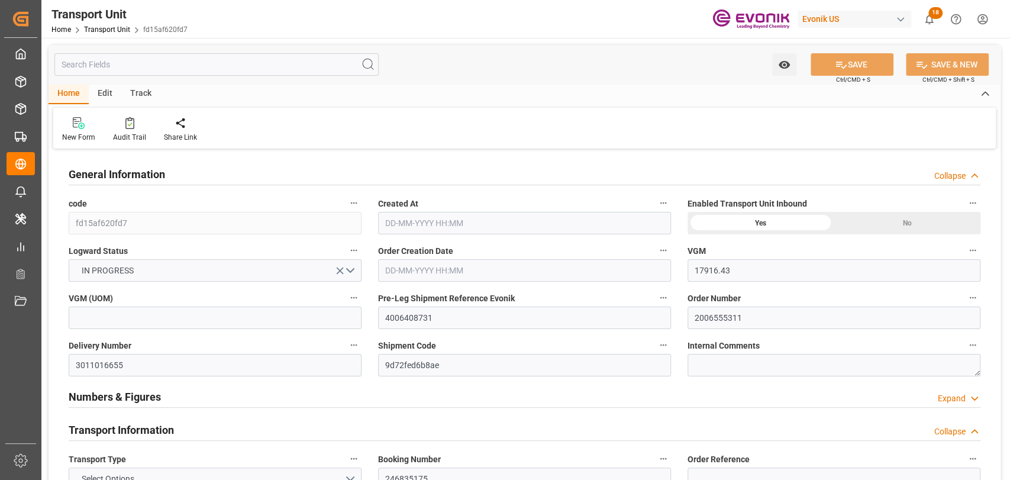
type input "02-01-2025 00:00"
type input "28-11-2024 00:00"
type input "02-01-2025 07:17"
type input "18-01-2025 00:00"
type input "20-12-2024 00:00"
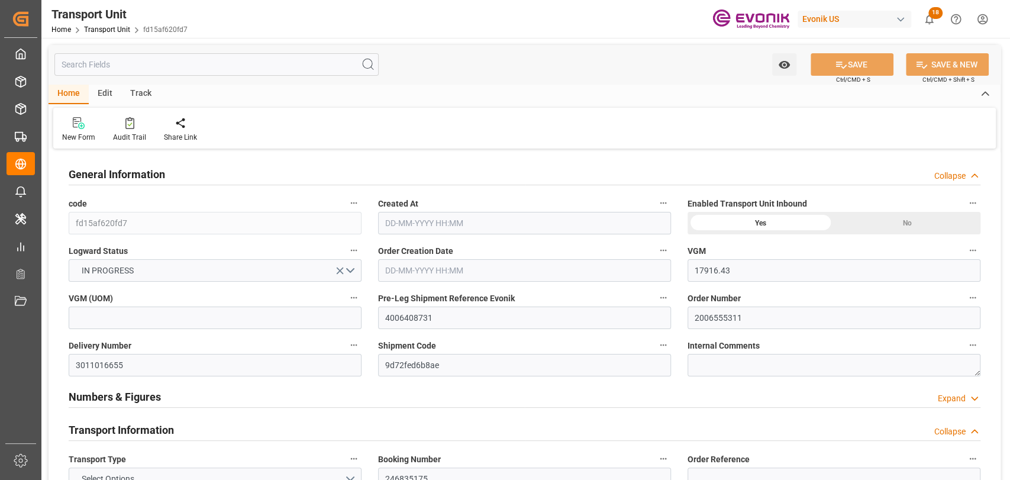
type input "18-01-2025 17:36"
type input "23-01-2025 10:19"
type input "23-01-2025 00:49"
type input "20-01-2025 03:44"
type input "16-12-2024 00:00"
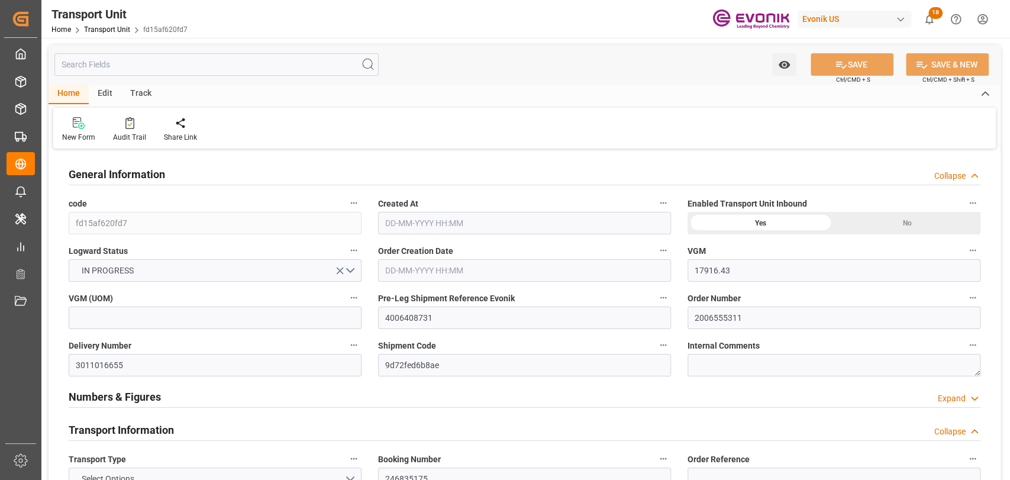
type input "02-01-2025"
type input "01-01-2025 15:20"
type input "02-01-2025 07:16"
type input "18-01-2025 17:16"
type input "19-01-2025 02:32"
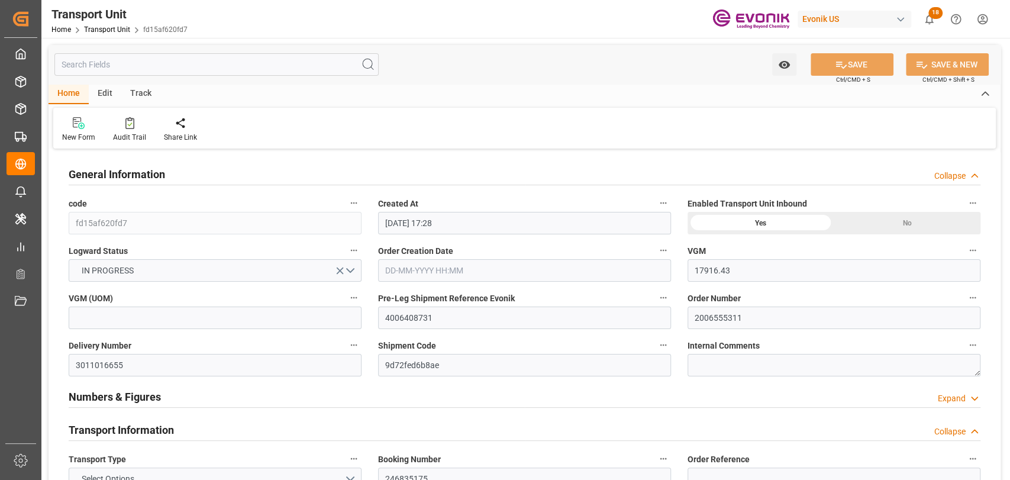
click at [147, 92] on div "Track" at bounding box center [140, 94] width 39 height 20
click at [83, 120] on div at bounding box center [76, 123] width 28 height 12
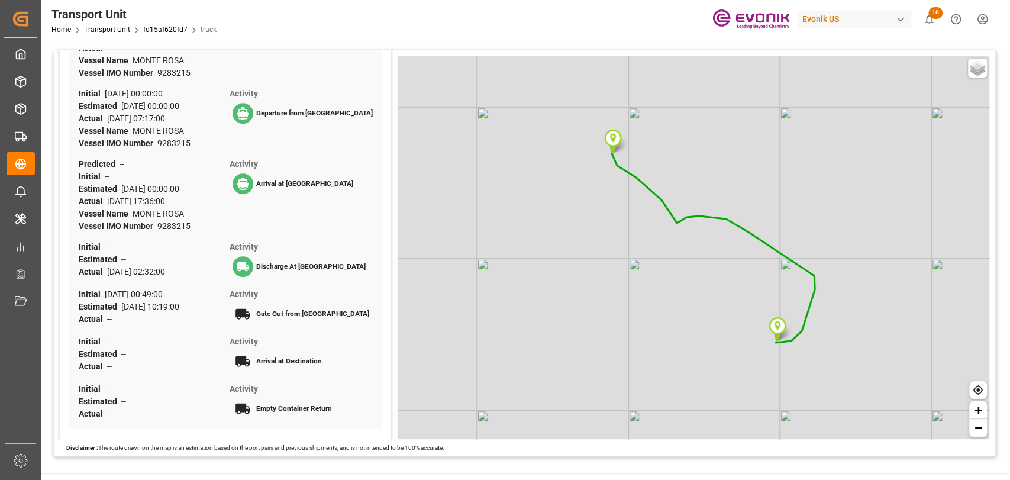
scroll to position [417, 0]
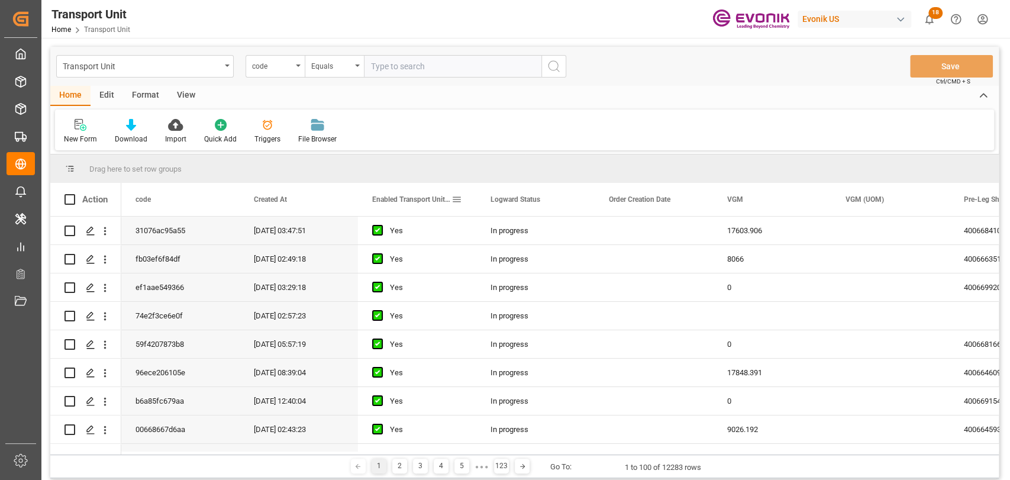
click at [459, 199] on span at bounding box center [456, 199] width 11 height 11
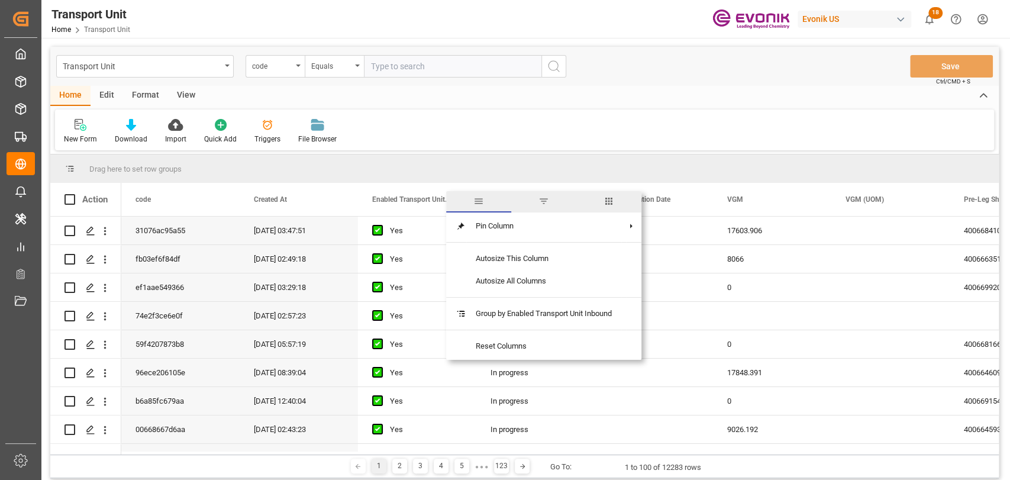
drag, startPoint x: 615, startPoint y: 196, endPoint x: 553, endPoint y: 213, distance: 65.0
click at [503, 197] on span "columns" at bounding box center [608, 201] width 11 height 11
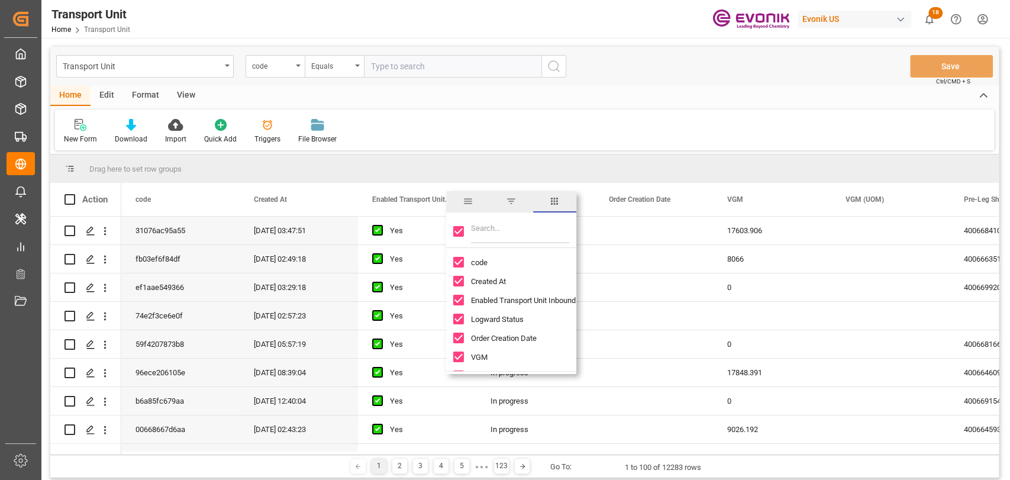
click at [461, 235] on input "Toggle Select All Columns" at bounding box center [458, 231] width 11 height 11
checkbox input "false"
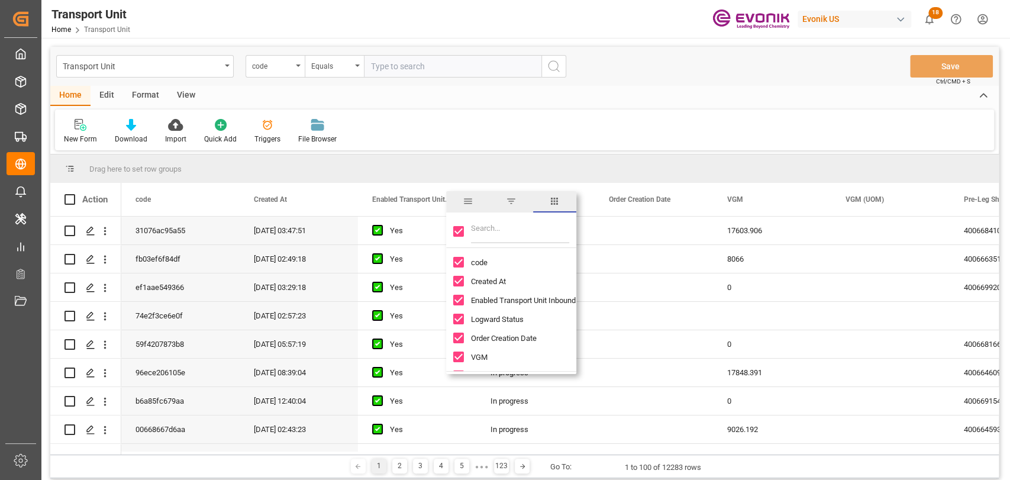
checkbox input "false"
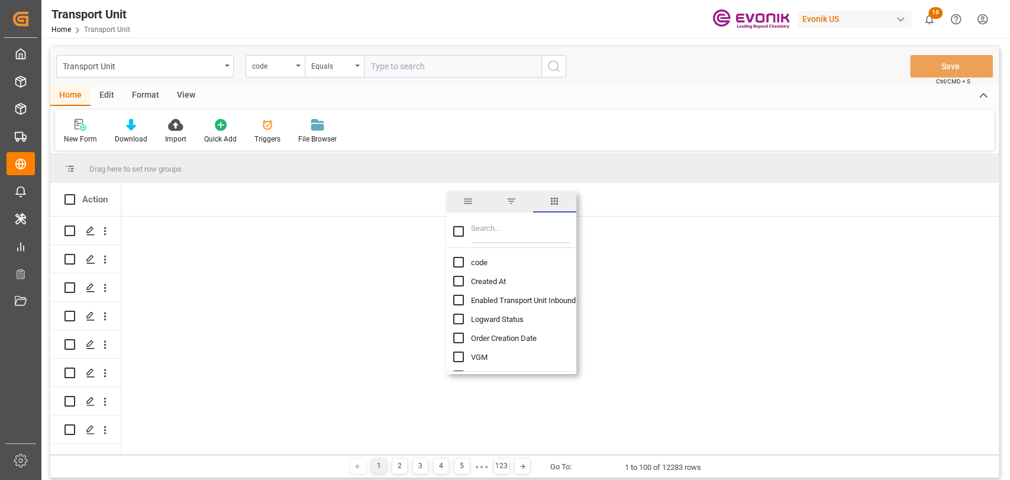
click at [469, 234] on div at bounding box center [511, 231] width 130 height 33
click at [480, 237] on input "Filter Columns Input" at bounding box center [520, 231] width 98 height 24
type input "atd"
click at [459, 260] on input "ATD (Carrier) column toggle visibility (hidden)" at bounding box center [458, 262] width 11 height 11
checkbox input "true"
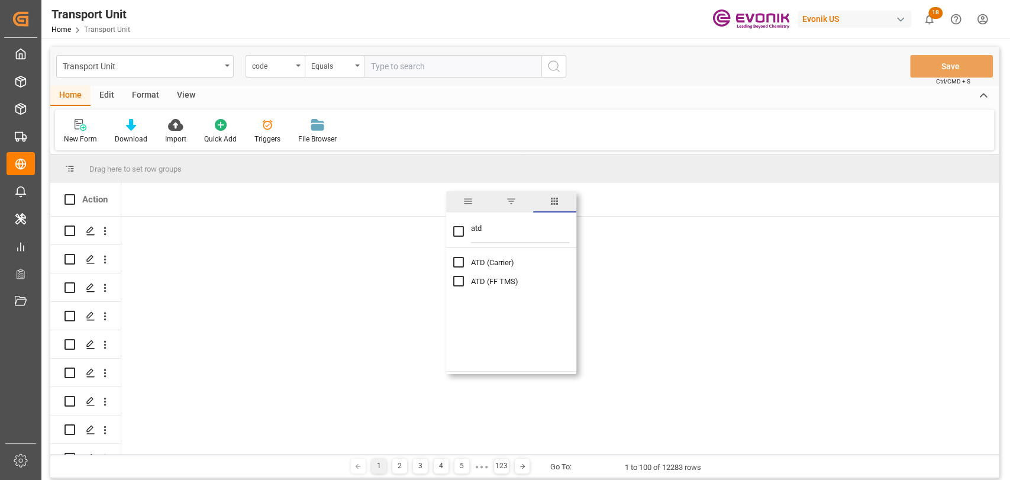
checkbox input "false"
click at [503, 230] on input "atd" at bounding box center [520, 231] width 98 height 24
type input "ata"
click at [457, 263] on input "ATA (Carrier) column toggle visibility (hidden)" at bounding box center [458, 262] width 11 height 11
checkbox input "true"
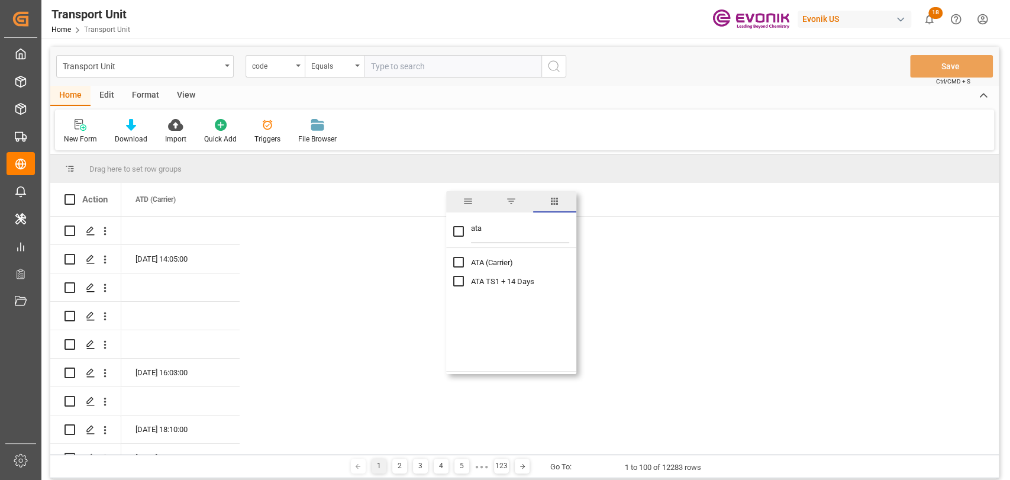
checkbox input "false"
drag, startPoint x: 531, startPoint y: 122, endPoint x: 511, endPoint y: 139, distance: 26.4
click at [503, 124] on div "New Form Download Import Quick Add Triggers File Browser" at bounding box center [524, 129] width 939 height 41
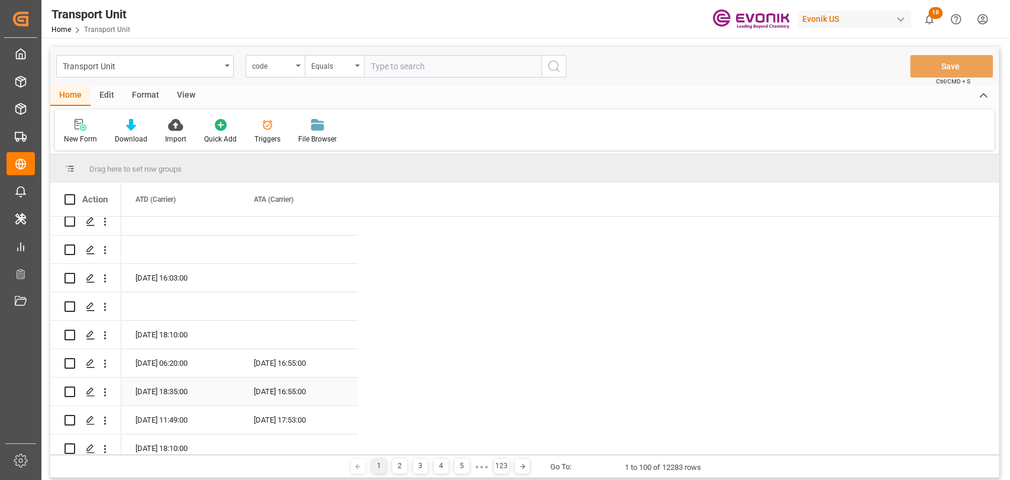
scroll to position [131, 0]
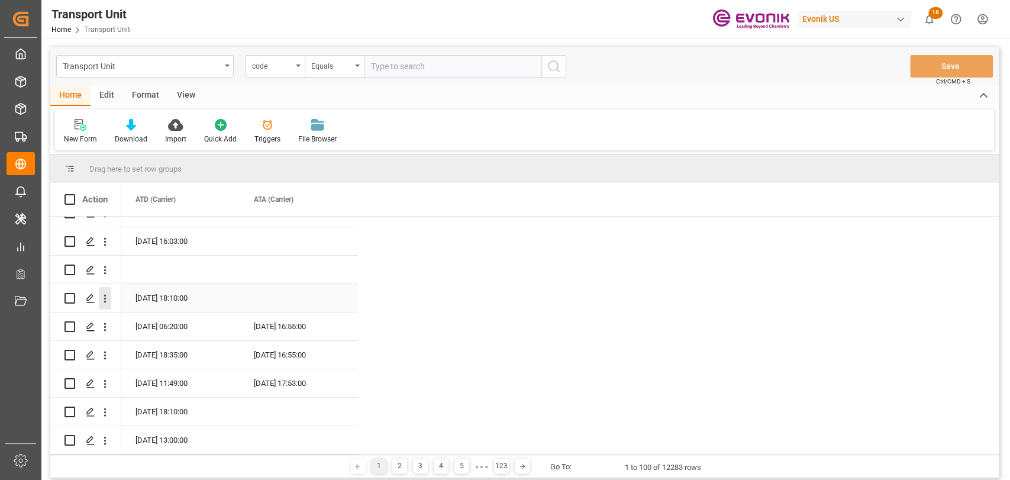
click at [102, 302] on icon "open menu" at bounding box center [105, 298] width 12 height 12
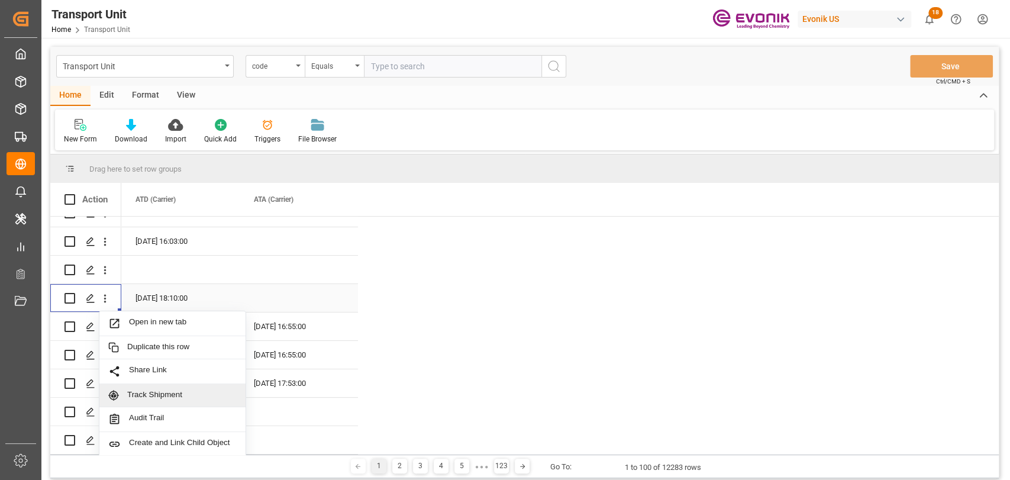
click at [160, 397] on span "Track Shipment" at bounding box center [181, 395] width 109 height 11
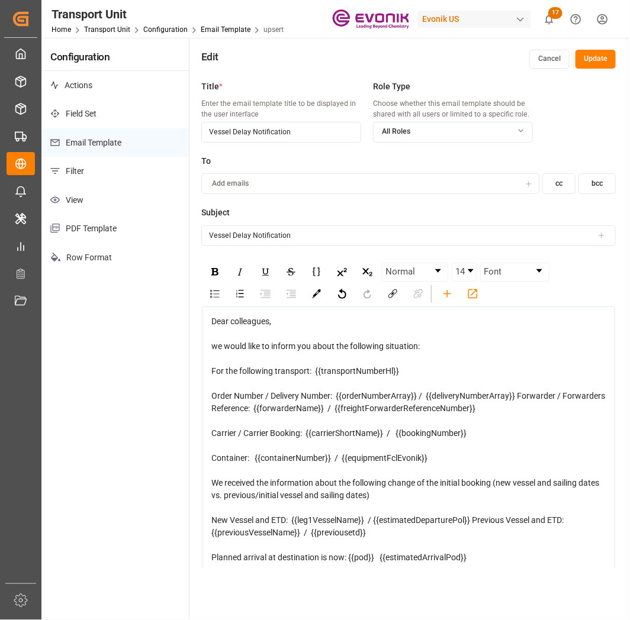
scroll to position [209, 0]
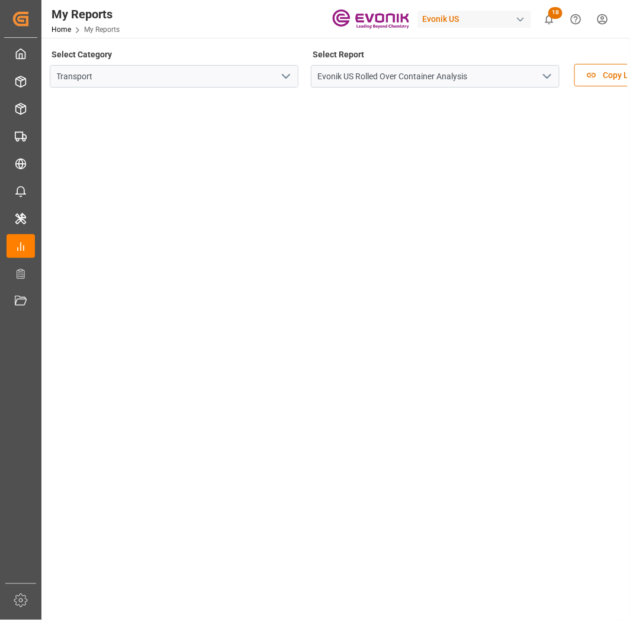
scroll to position [263, 0]
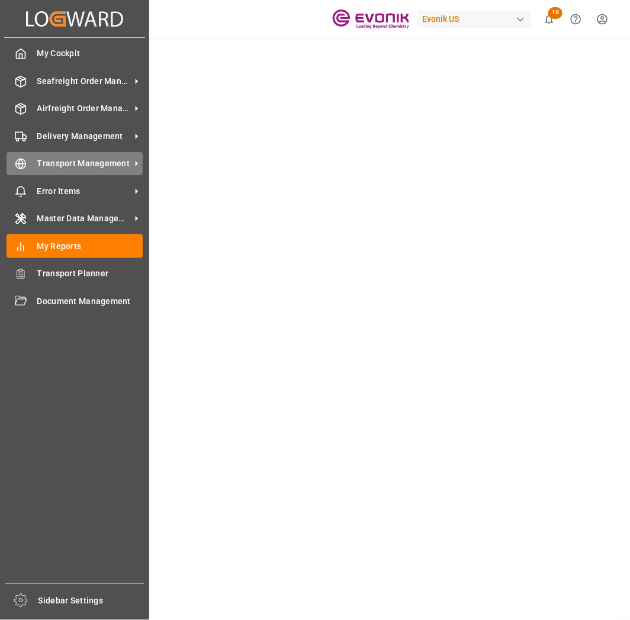
click at [25, 159] on icon at bounding box center [21, 164] width 12 height 12
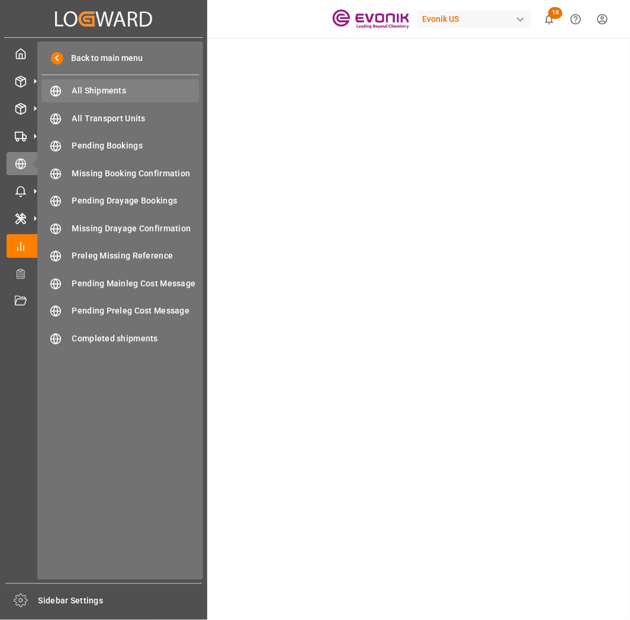
click at [120, 91] on span "All Shipments" at bounding box center [135, 91] width 127 height 12
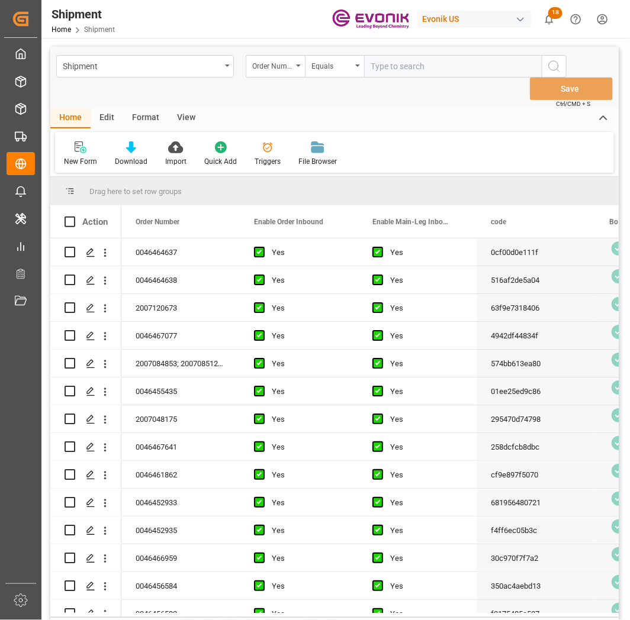
drag, startPoint x: 392, startPoint y: 65, endPoint x: 429, endPoint y: 66, distance: 37.3
click at [392, 65] on input "text" at bounding box center [452, 66] width 177 height 22
type input "0046436154"
click at [554, 71] on icon "search button" at bounding box center [554, 66] width 14 height 14
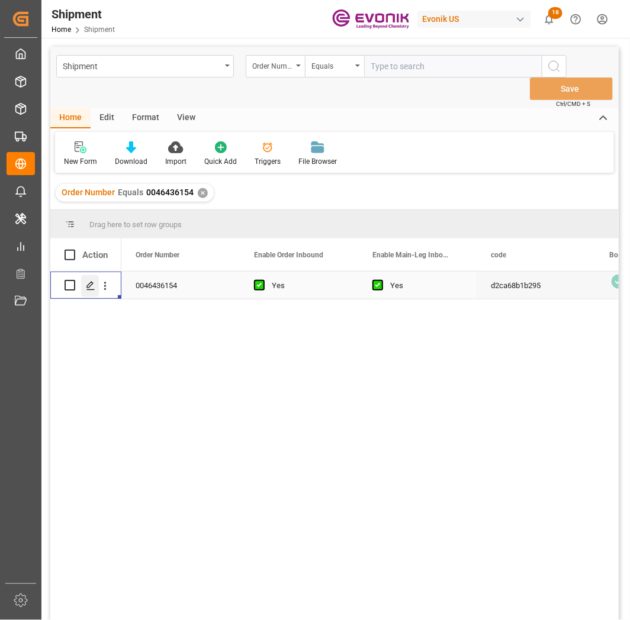
click at [92, 285] on icon "Press SPACE to select this row." at bounding box center [90, 285] width 9 height 9
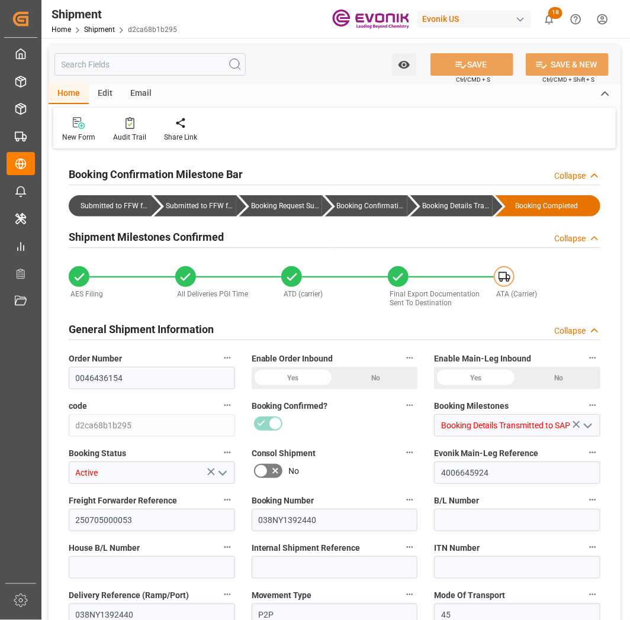
type input "USORF"
type input "ARBUE"
type input "9619426"
type input "9085522"
type input "9619426"
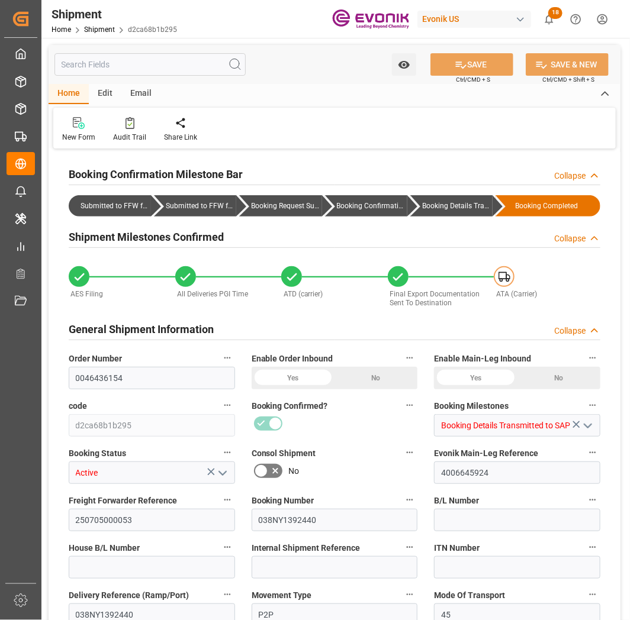
type input "28-06-2025 00:00"
type input "25-08-2025 00:00"
type input "26-06-2025 16:00"
type input "21-06-2025 00:00"
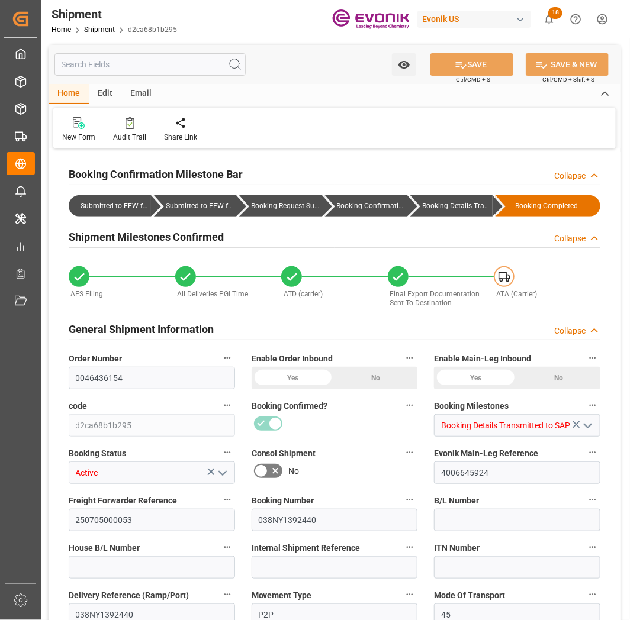
type input "26-06-2025 16:00"
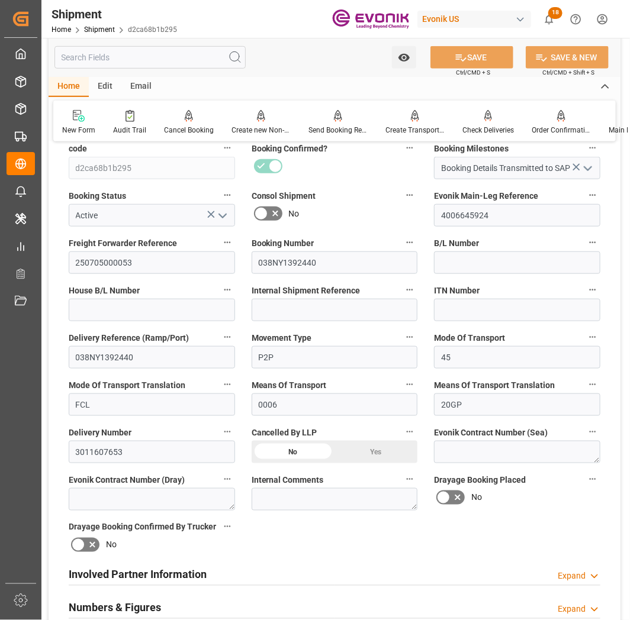
scroll to position [394, 0]
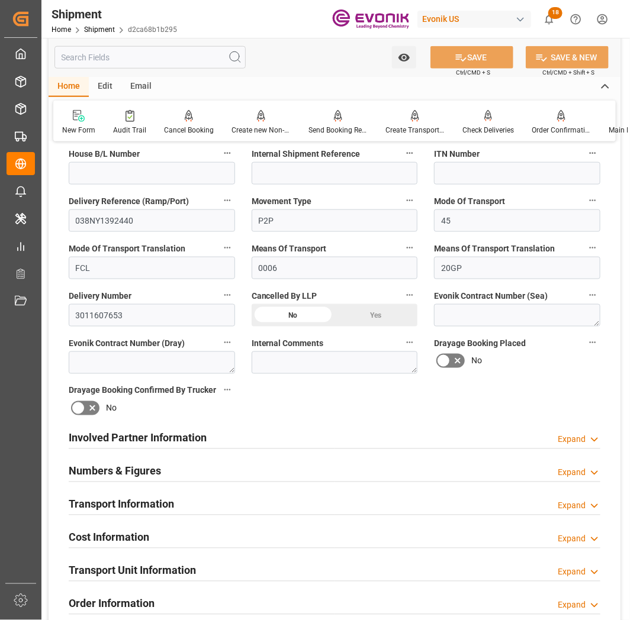
click at [176, 505] on div "Transport Information Expand" at bounding box center [334, 503] width 531 height 22
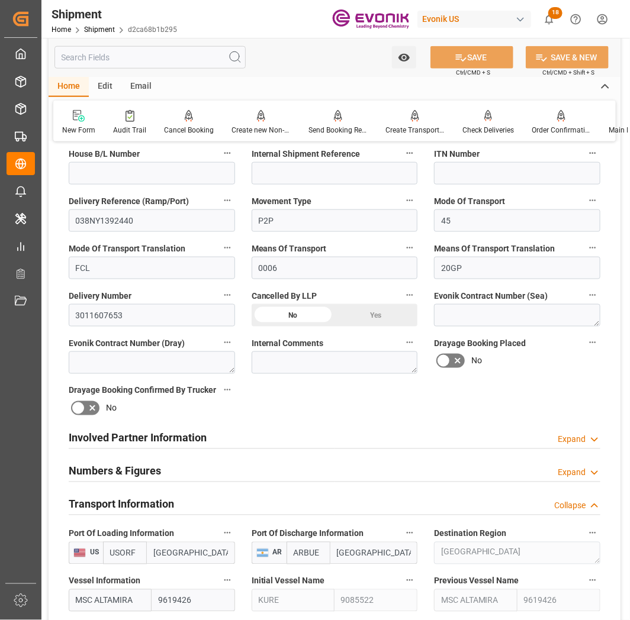
scroll to position [263, 0]
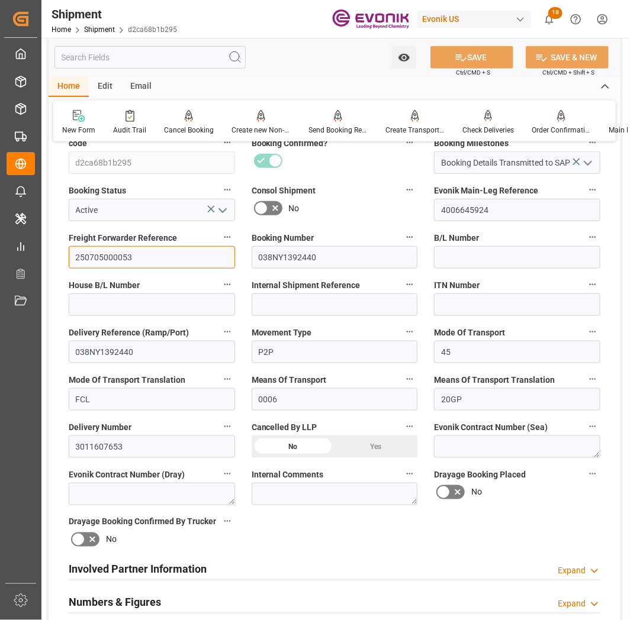
click at [122, 256] on input "250705000053" at bounding box center [152, 257] width 166 height 22
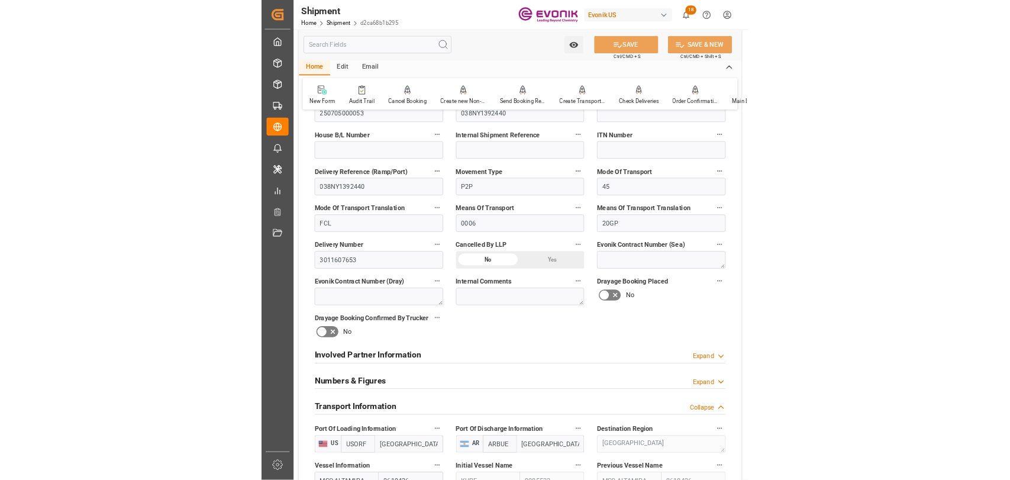
scroll to position [525, 0]
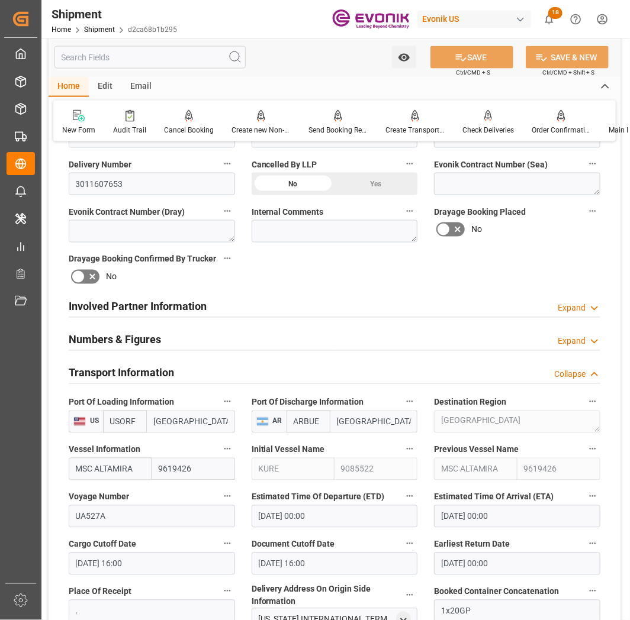
click at [593, 495] on icon "button" at bounding box center [591, 496] width 9 height 9
click at [593, 495] on li "Audits" at bounding box center [590, 495] width 60 height 20
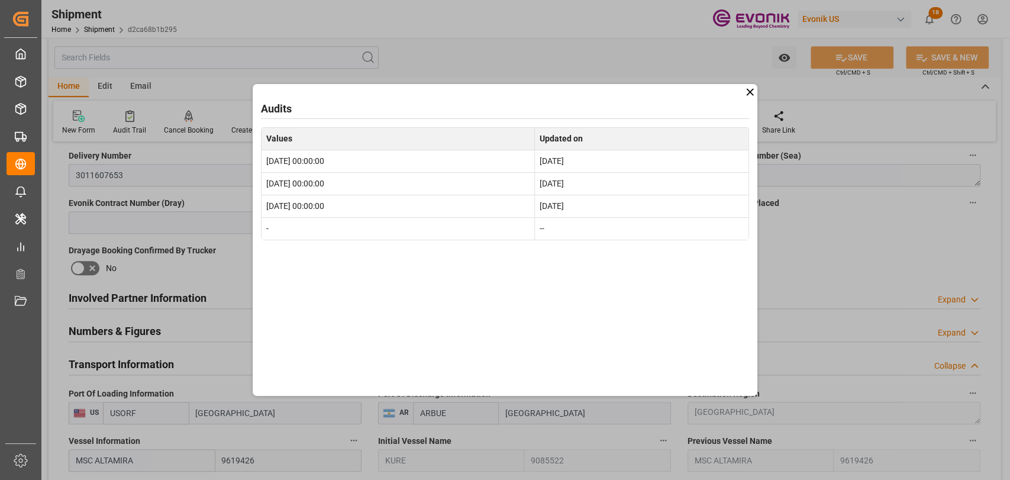
drag, startPoint x: 752, startPoint y: 91, endPoint x: 737, endPoint y: 159, distance: 70.2
click at [629, 86] on icon at bounding box center [750, 92] width 12 height 12
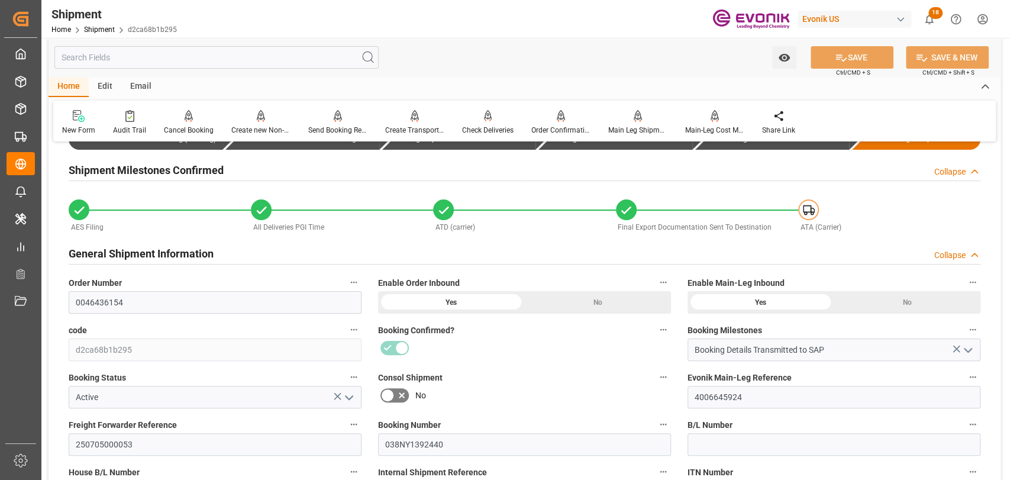
scroll to position [0, 0]
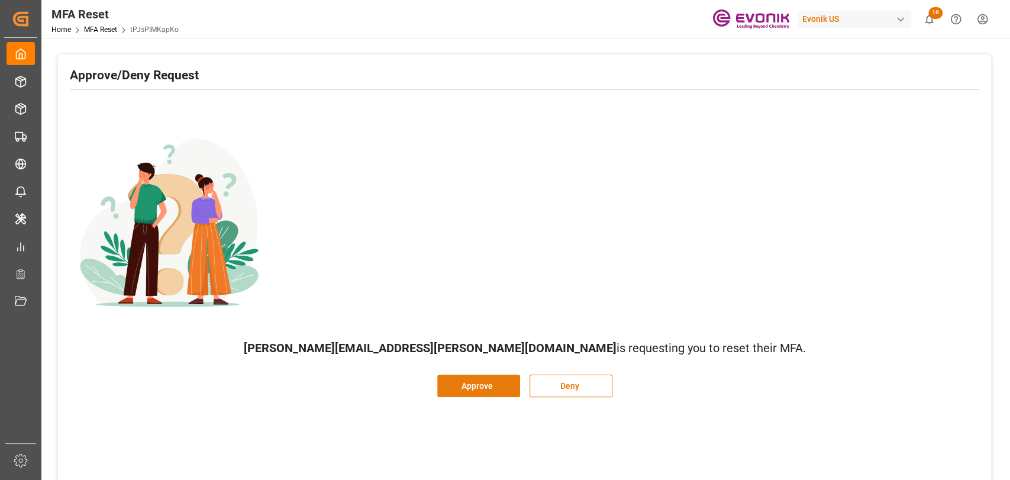
click at [489, 392] on button "Approve" at bounding box center [478, 386] width 83 height 22
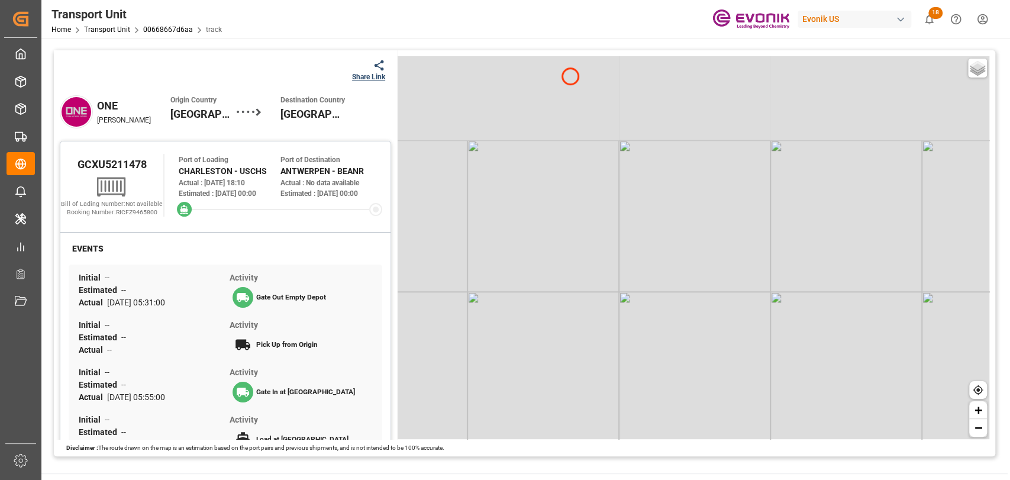
drag, startPoint x: 744, startPoint y: 186, endPoint x: 759, endPoint y: 405, distance: 219.4
click at [762, 409] on div "Basic Grayscale Streets Dark + −" at bounding box center [693, 247] width 592 height 383
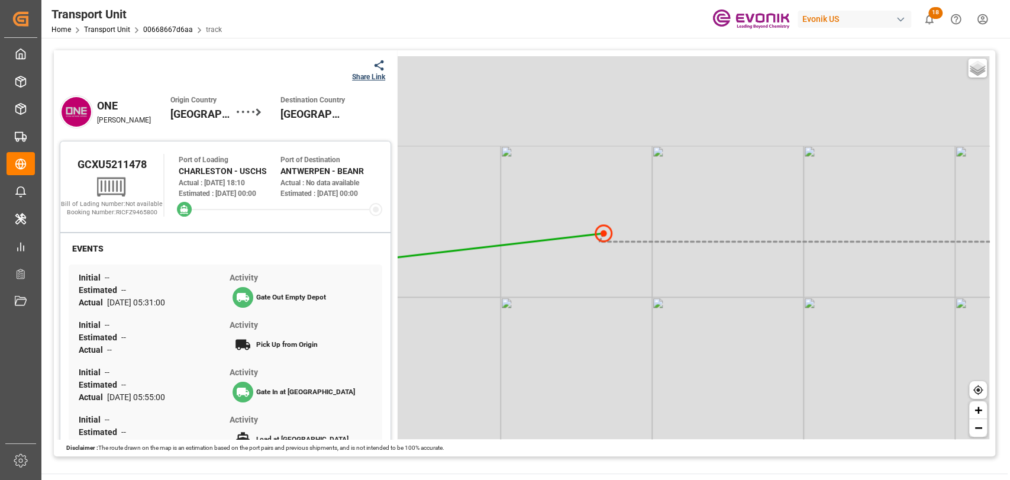
drag, startPoint x: 691, startPoint y: 366, endPoint x: 677, endPoint y: 322, distance: 46.0
click at [690, 366] on div "Basic Grayscale Streets Dark + −" at bounding box center [693, 247] width 592 height 383
drag, startPoint x: 627, startPoint y: 276, endPoint x: 643, endPoint y: 395, distance: 120.0
click at [643, 394] on div "Basic Grayscale Streets Dark + −" at bounding box center [693, 247] width 592 height 383
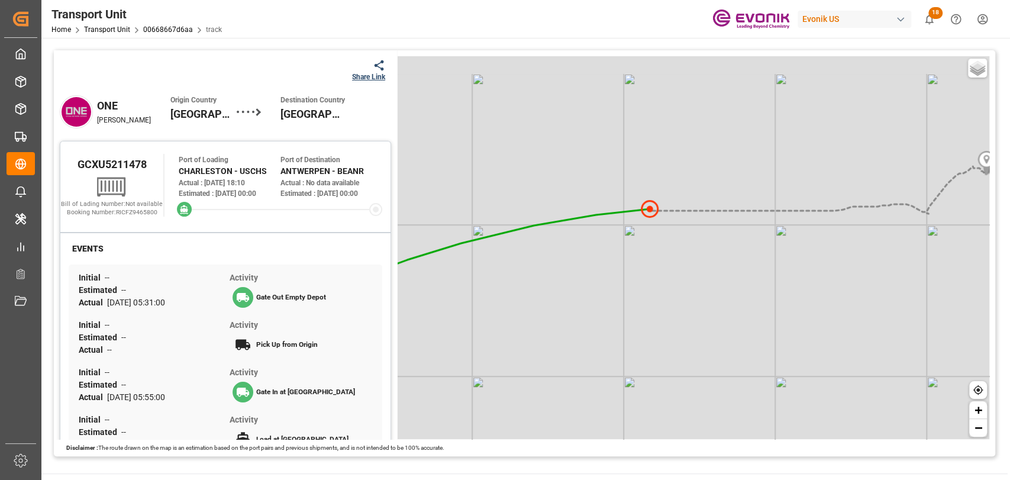
drag, startPoint x: 534, startPoint y: 253, endPoint x: 350, endPoint y: 246, distance: 184.2
click at [543, 264] on div "Basic Grayscale Streets Dark + −" at bounding box center [693, 247] width 592 height 383
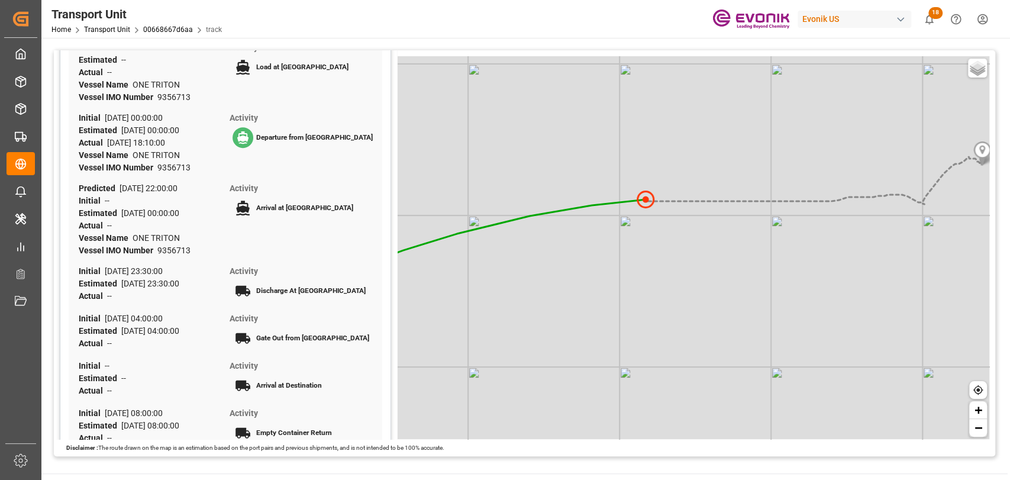
scroll to position [394, 0]
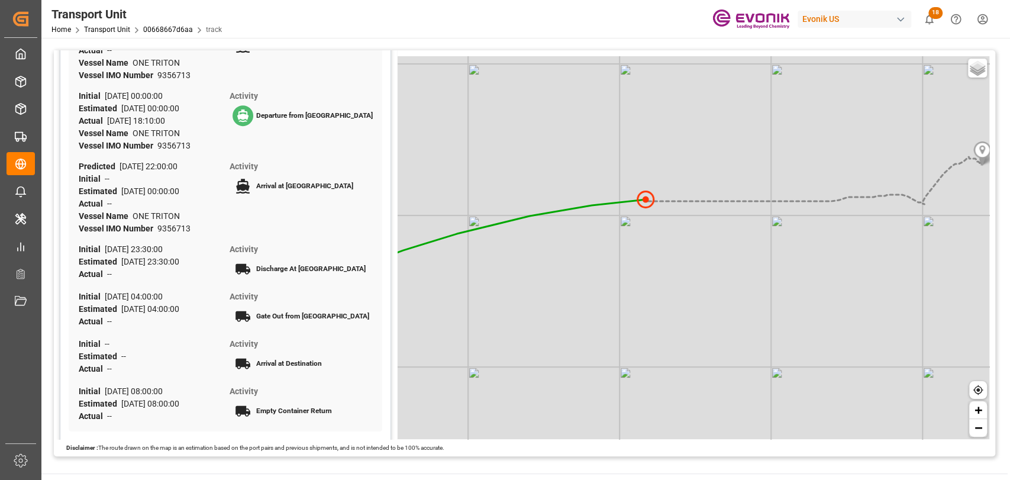
drag, startPoint x: 204, startPoint y: 184, endPoint x: 195, endPoint y: 195, distance: 14.0
click at [195, 195] on div "Predicted [DATE] 22:00:00 Initial -- Estimated [DATE] 00:00:00 Actual -- Vessel…" at bounding box center [152, 197] width 155 height 83
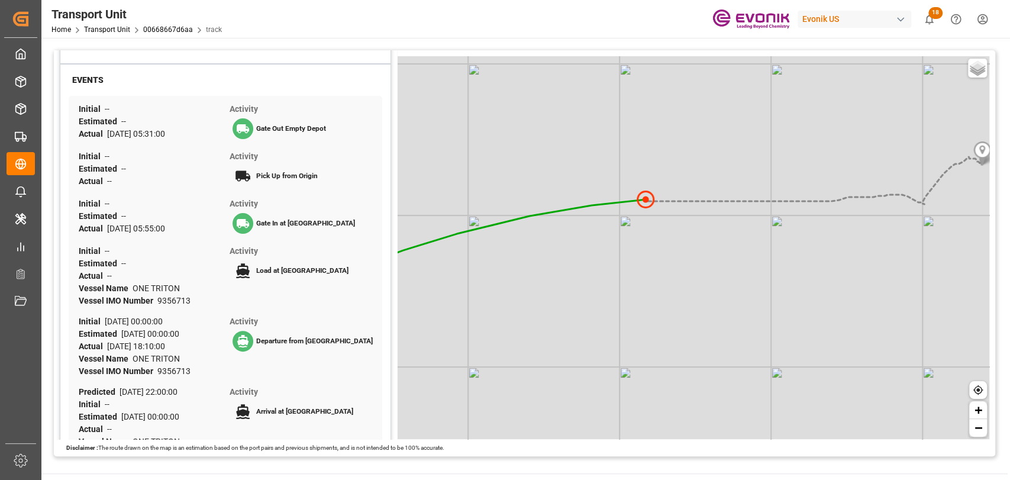
scroll to position [0, 0]
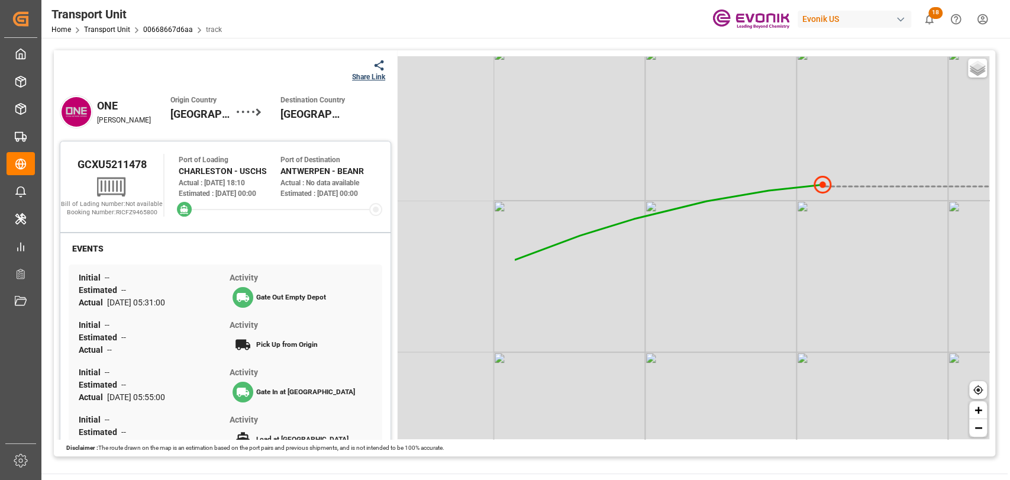
drag, startPoint x: 438, startPoint y: 312, endPoint x: 616, endPoint y: 298, distance: 178.1
click at [616, 298] on div "Basic Grayscale Streets Dark + −" at bounding box center [693, 247] width 592 height 383
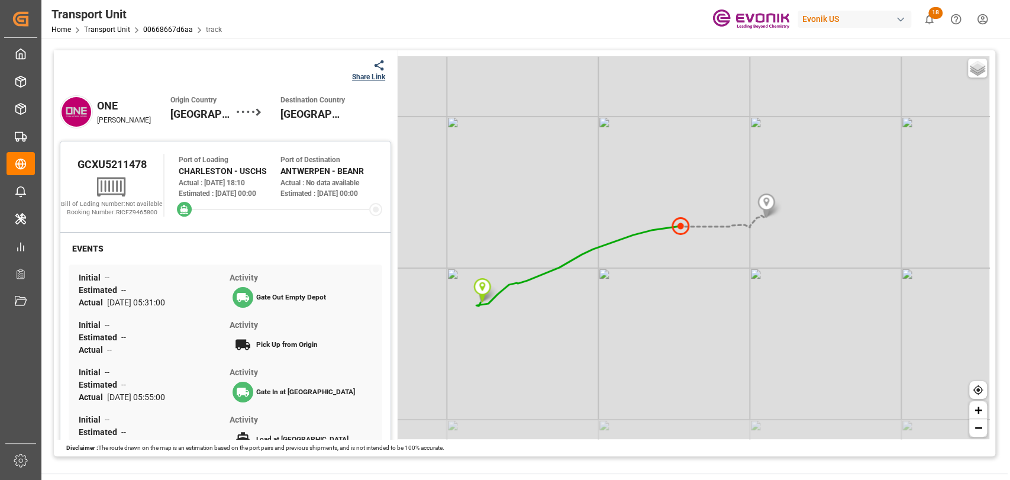
drag, startPoint x: 606, startPoint y: 313, endPoint x: 641, endPoint y: 275, distance: 51.9
click at [614, 273] on div "Basic Grayscale Streets Dark + −" at bounding box center [693, 247] width 592 height 383
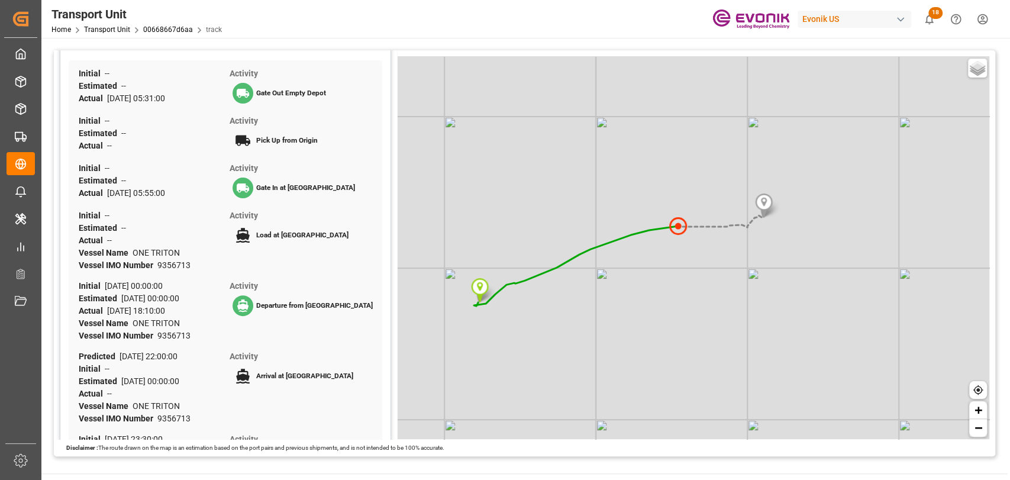
scroll to position [263, 0]
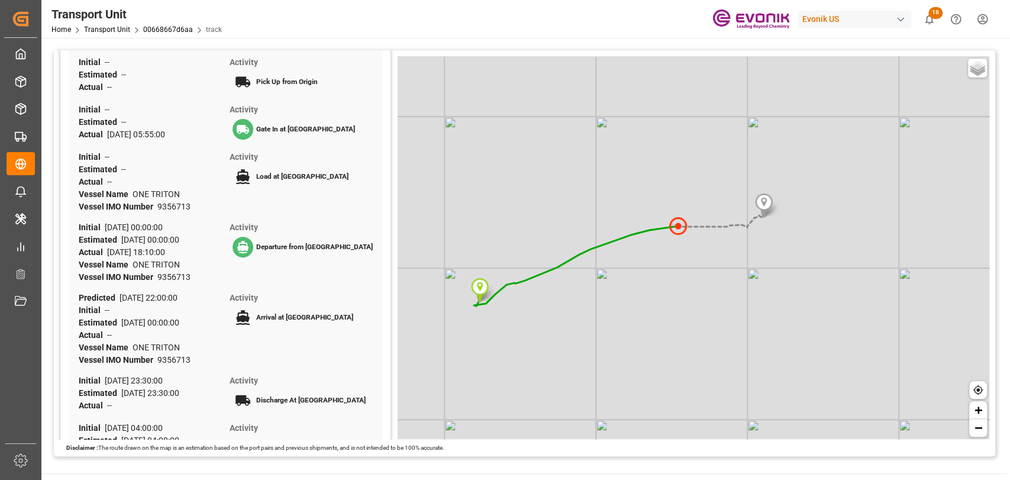
click at [279, 323] on div "Arrival at [GEOGRAPHIC_DATA]" at bounding box center [303, 317] width 147 height 27
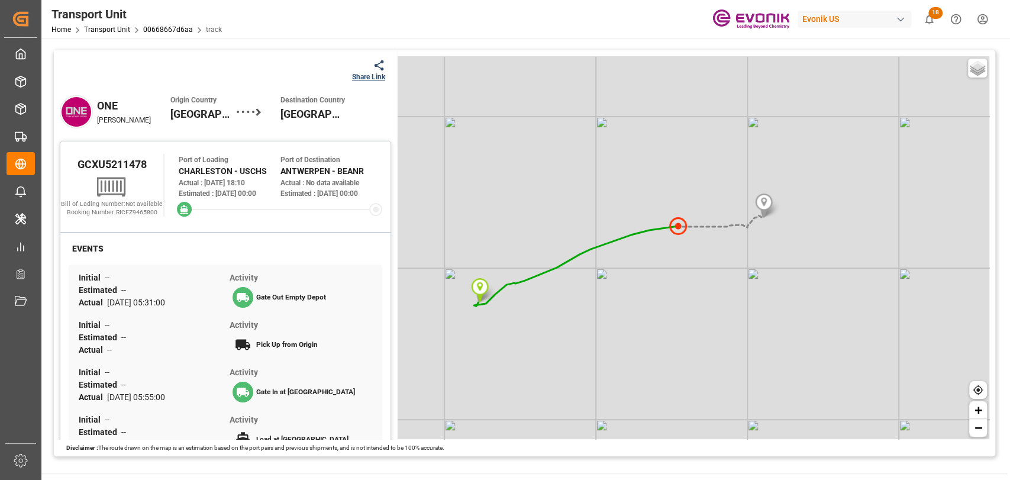
click at [374, 79] on div "Share Link" at bounding box center [368, 77] width 33 height 11
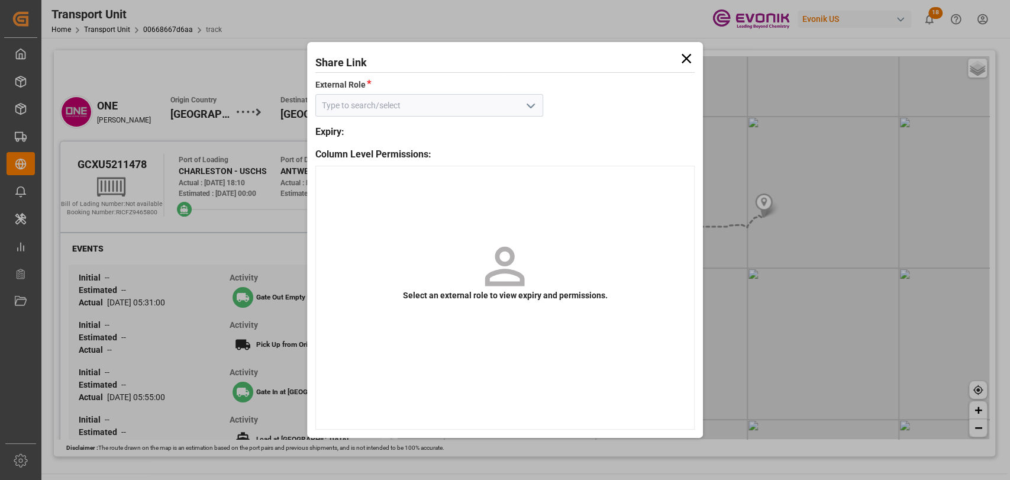
drag, startPoint x: 529, startPoint y: 105, endPoint x: 454, endPoint y: 116, distance: 75.3
click at [526, 105] on icon "open menu" at bounding box center [531, 106] width 14 height 14
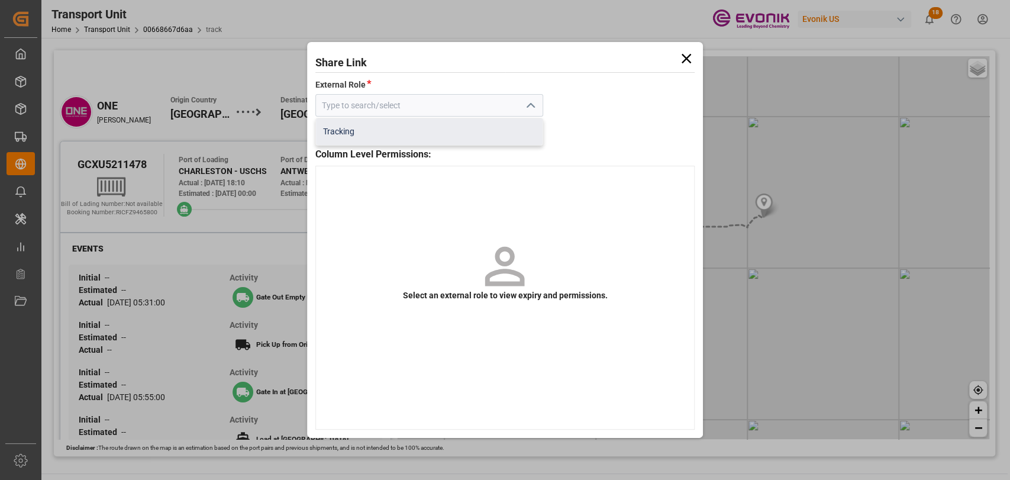
click at [372, 137] on div "Tracking" at bounding box center [429, 131] width 227 height 27
type input "Tracking"
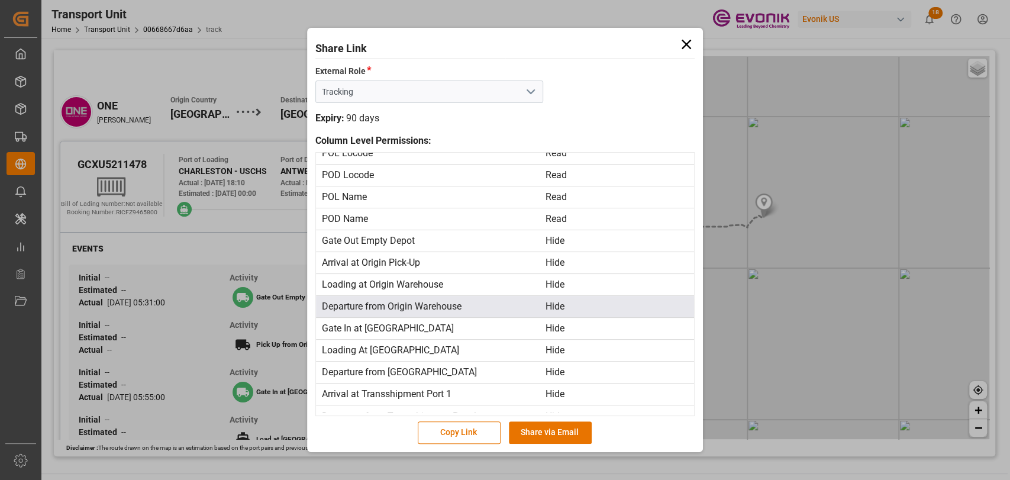
scroll to position [131, 0]
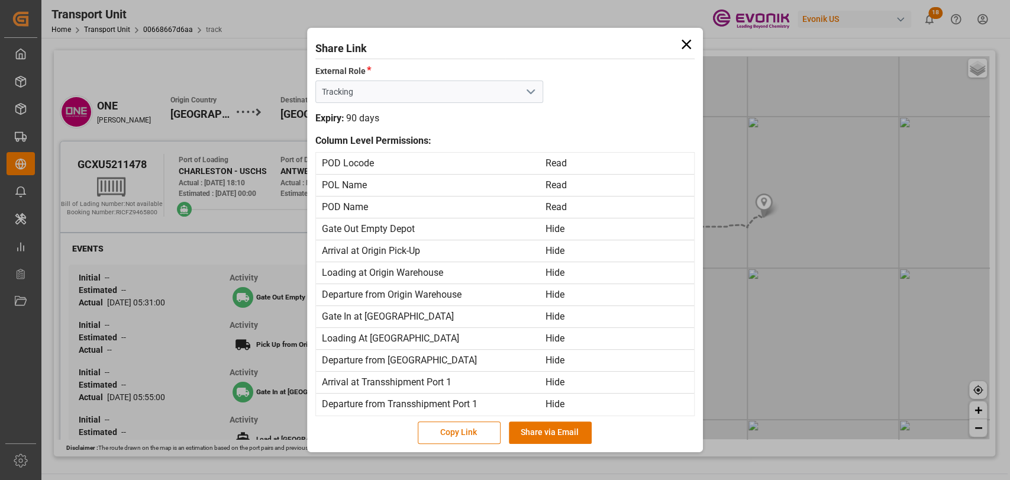
click at [683, 41] on icon at bounding box center [686, 44] width 9 height 9
